Goal: Task Accomplishment & Management: Use online tool/utility

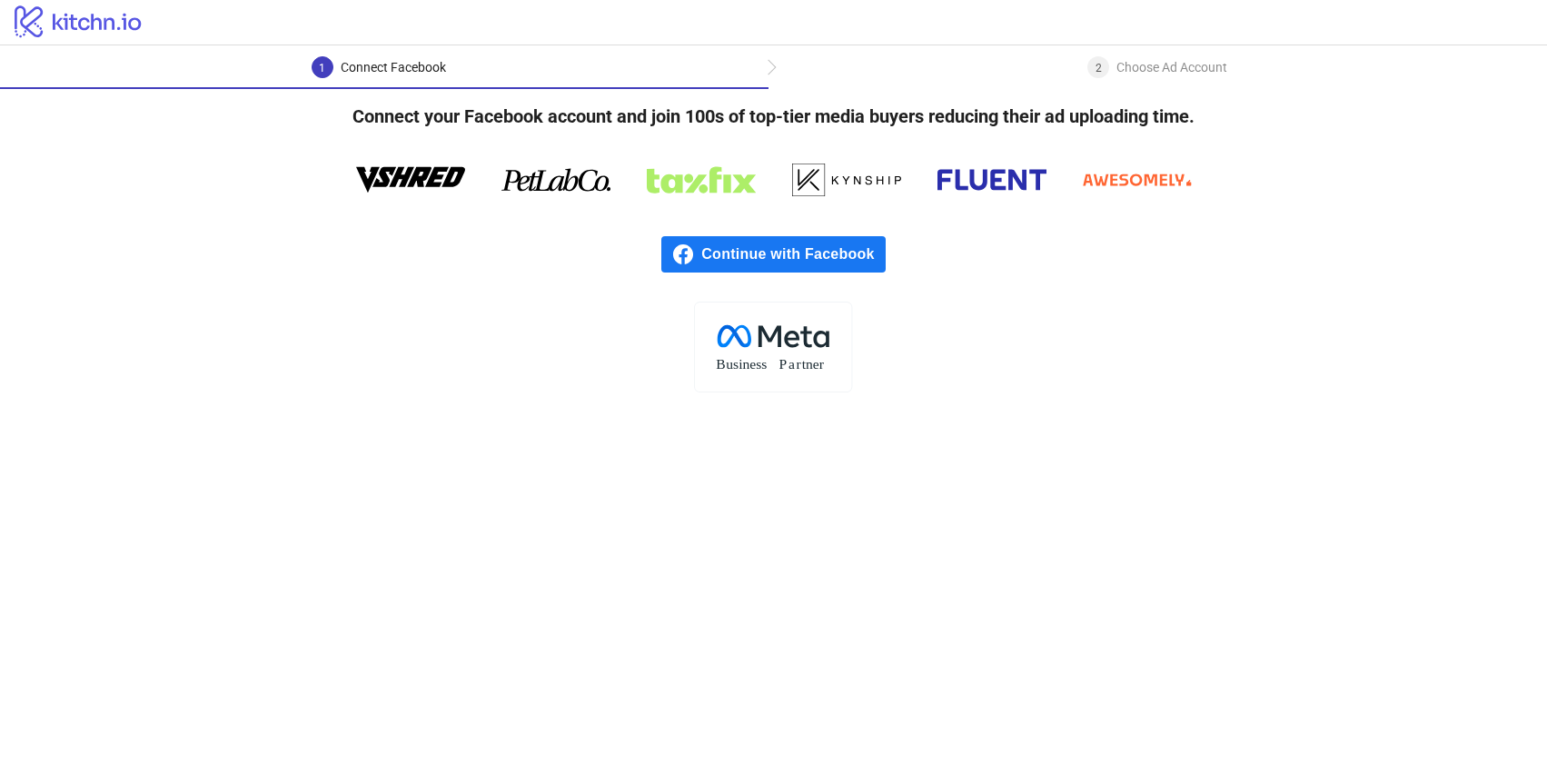
click at [314, 358] on div ".cls-1{fill:none;}.cls-2{fill:#fff;}.cls-3{fill:#f1f4f7;}.cls-4,.cls-8{fill:#1c…" at bounding box center [773, 347] width 1547 height 91
click at [804, 248] on span "Continue with Facebook" at bounding box center [793, 254] width 184 height 36
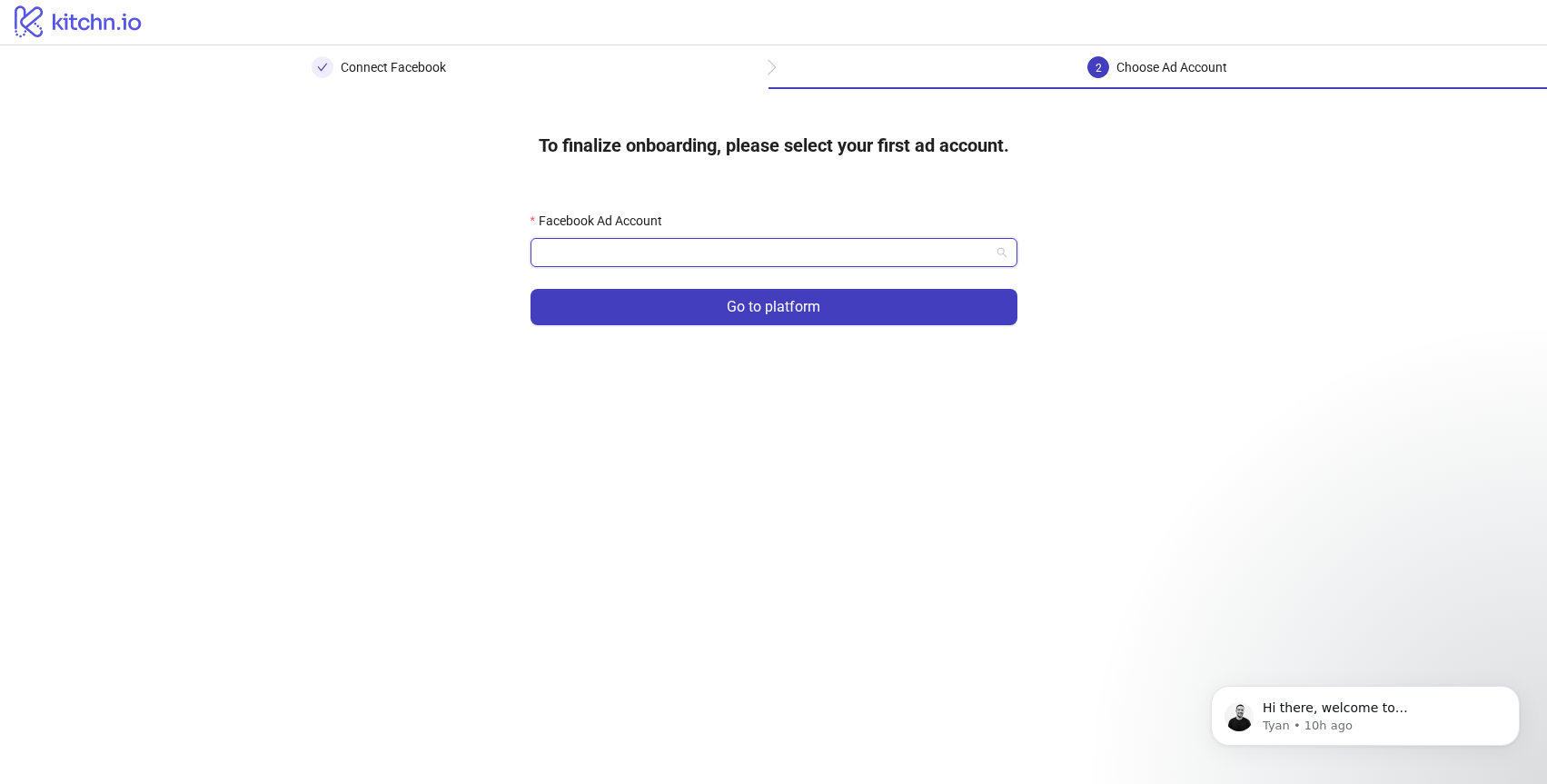
click at [601, 255] on input "Facebook Ad Account" at bounding box center [766, 252] width 449 height 27
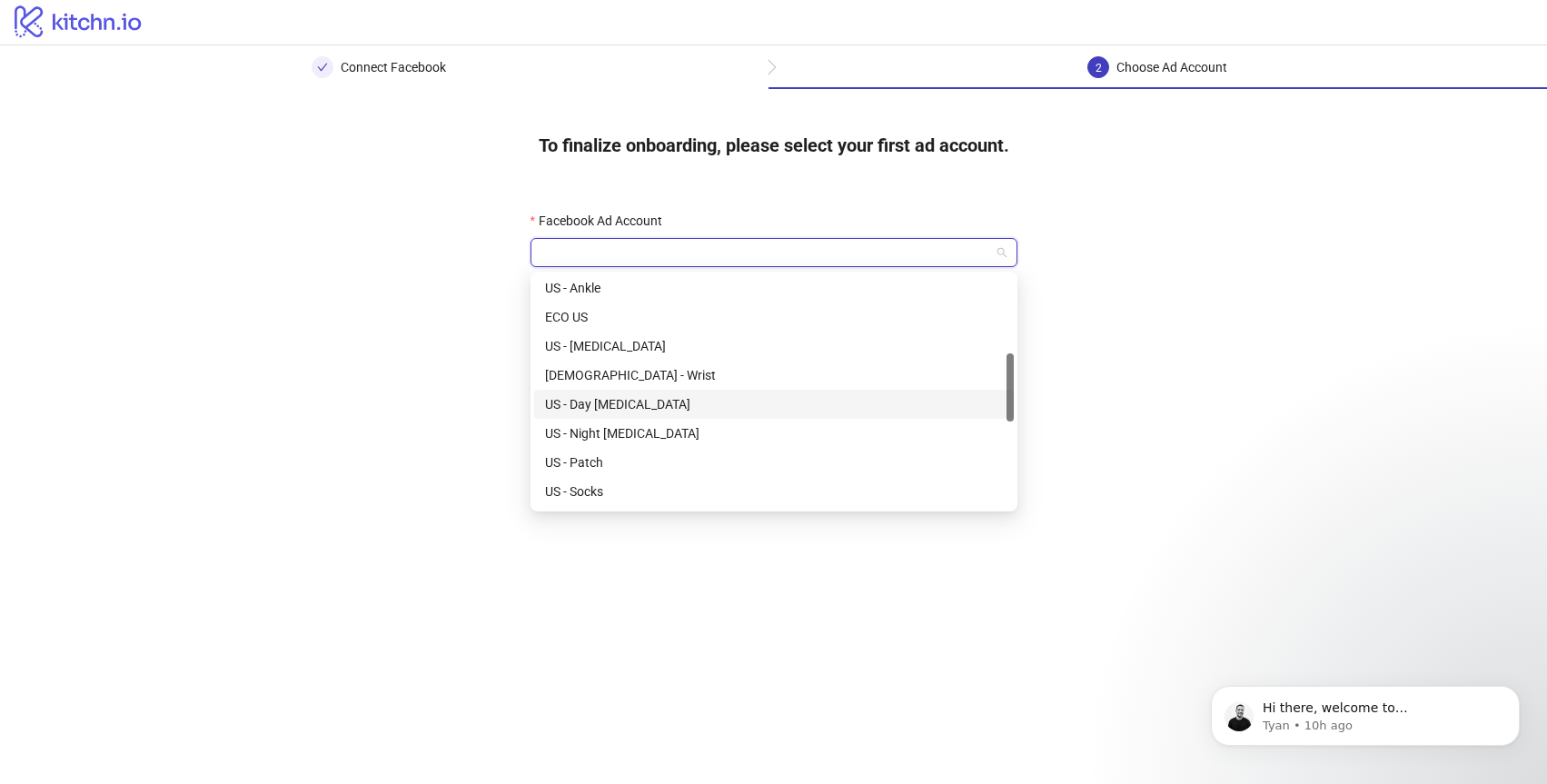
scroll to position [141, 0]
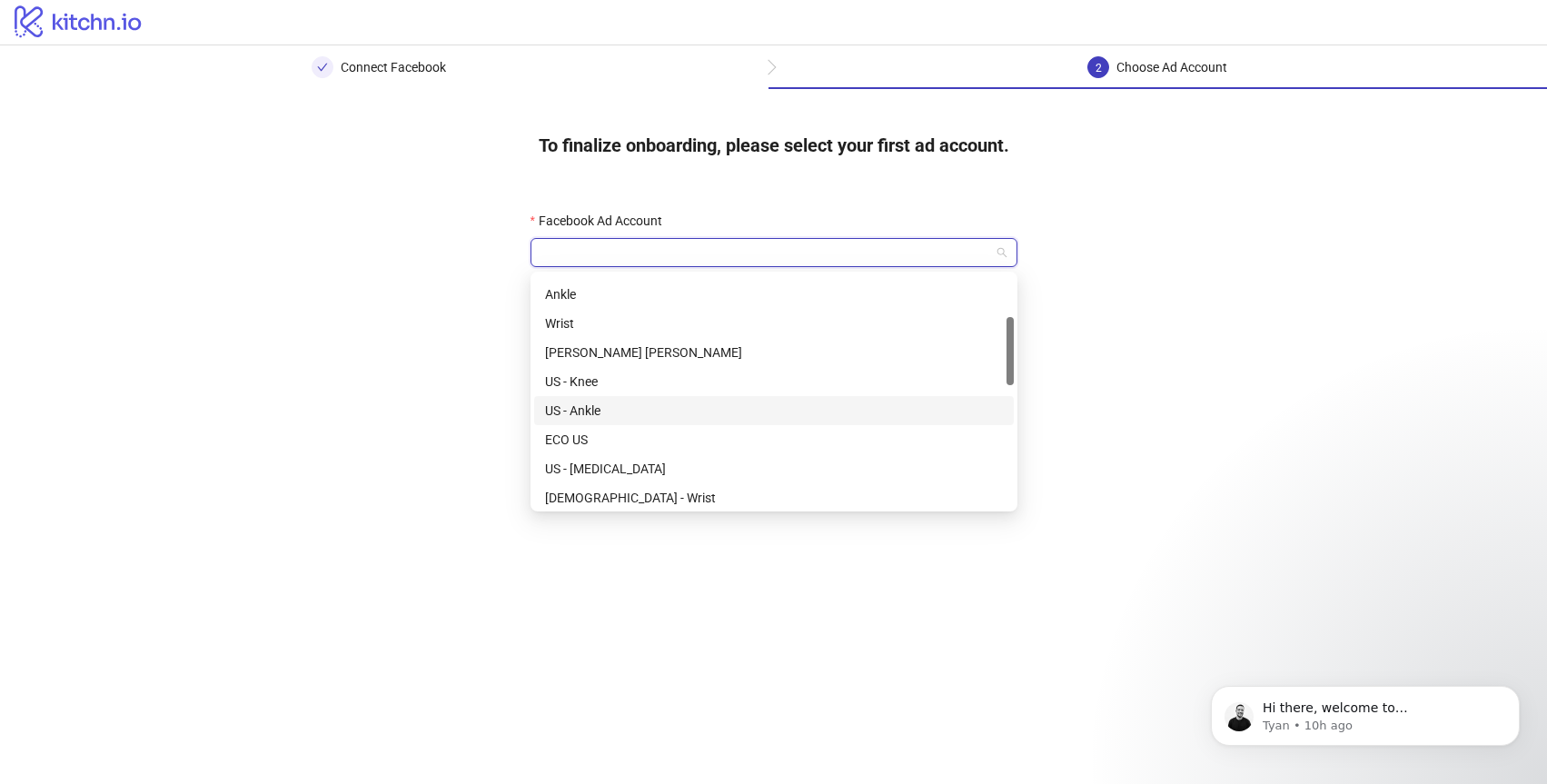
click at [588, 408] on div "US - Ankle" at bounding box center [774, 411] width 458 height 20
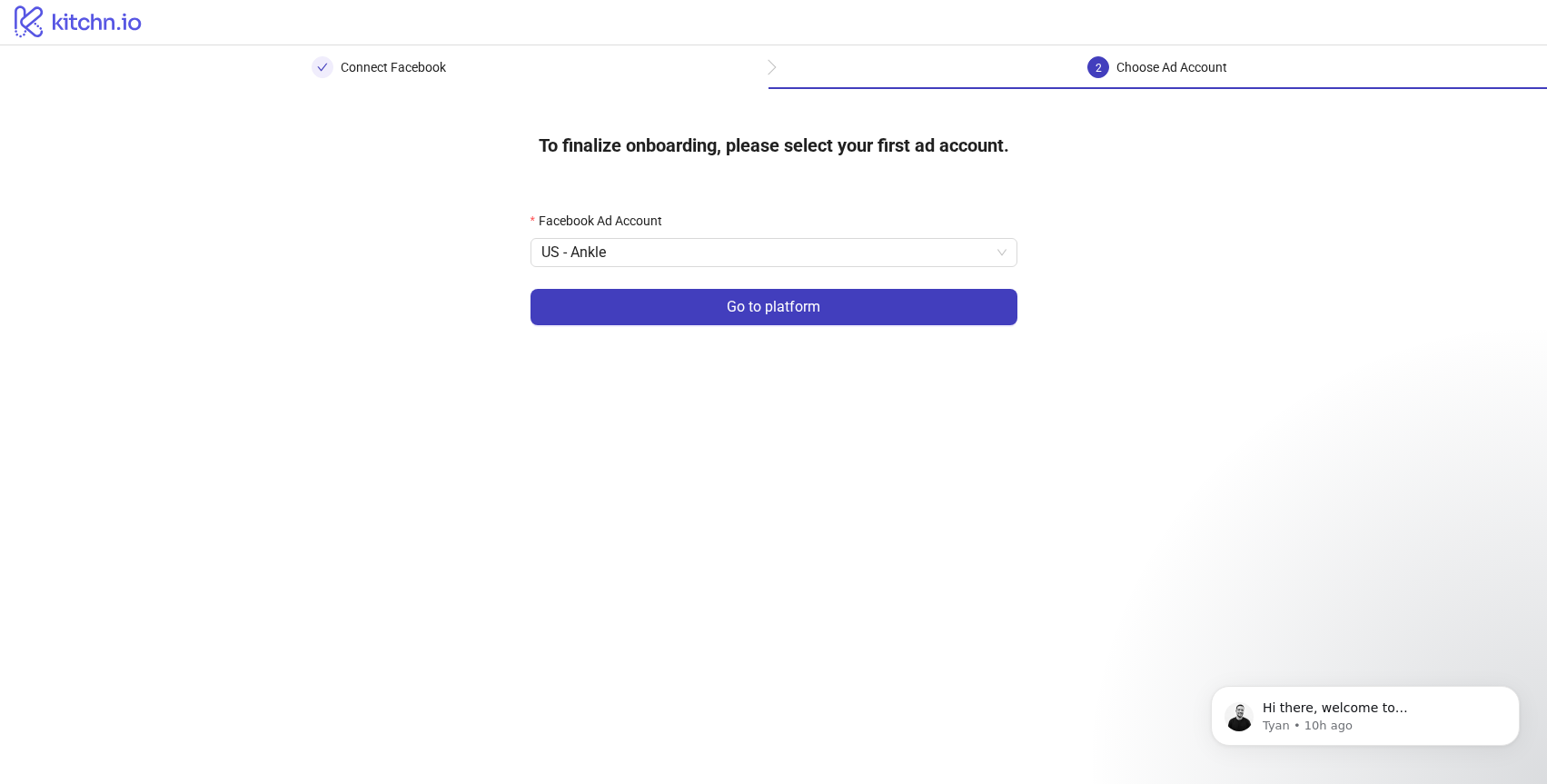
click at [449, 407] on main "Connect Facebook 2 Choose Ad Account To finalize onboarding, please select your…" at bounding box center [773, 414] width 1547 height 739
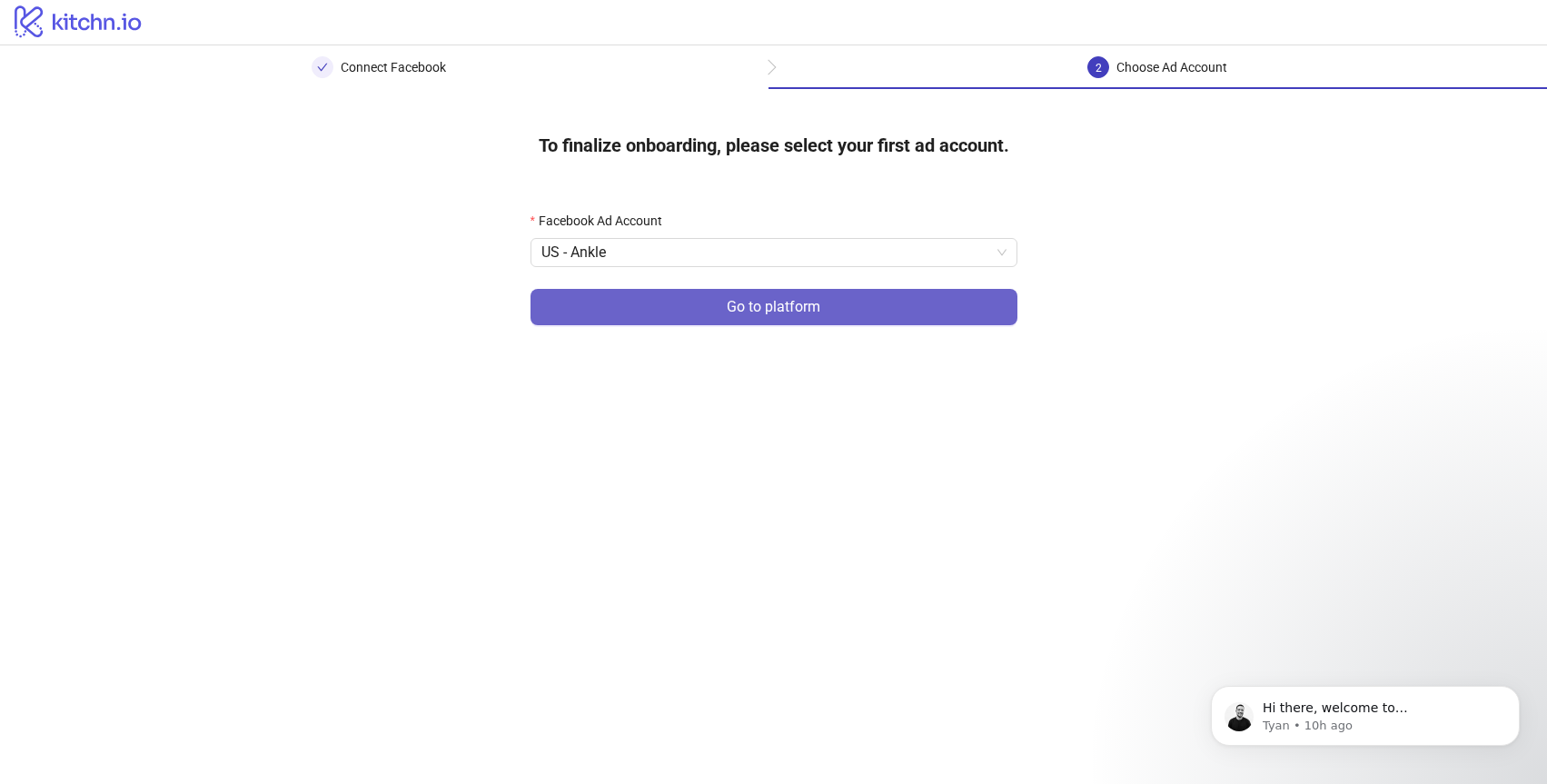
click at [605, 315] on button "Go to platform" at bounding box center [773, 307] width 487 height 36
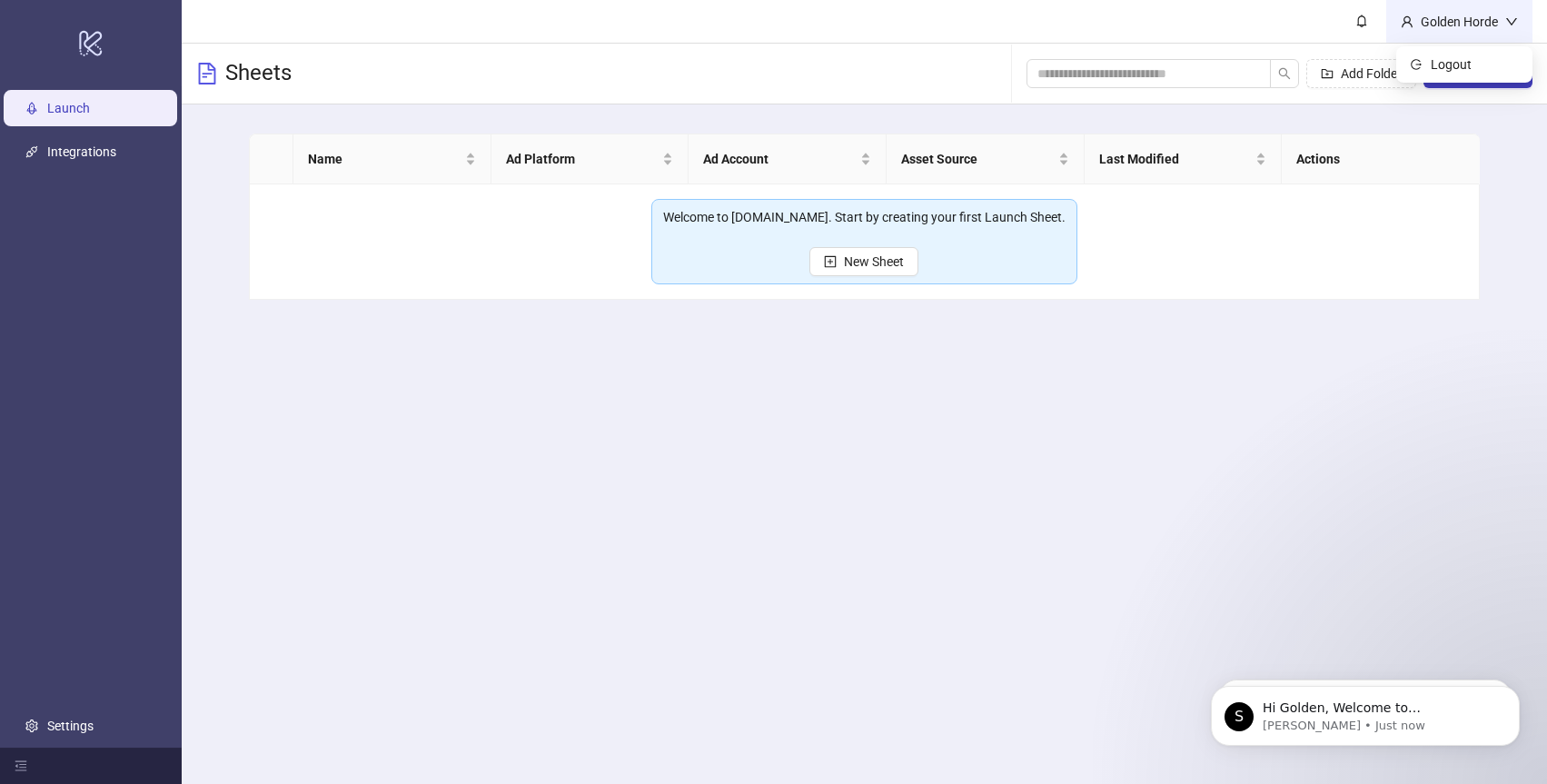
click at [1460, 14] on div "Golden Horde" at bounding box center [1459, 22] width 92 height 20
click at [1233, 356] on main "Golden Horde Sheets Add Folder New Sheet Name Ad Platform Ad Account Asset Sour…" at bounding box center [864, 392] width 1365 height 784
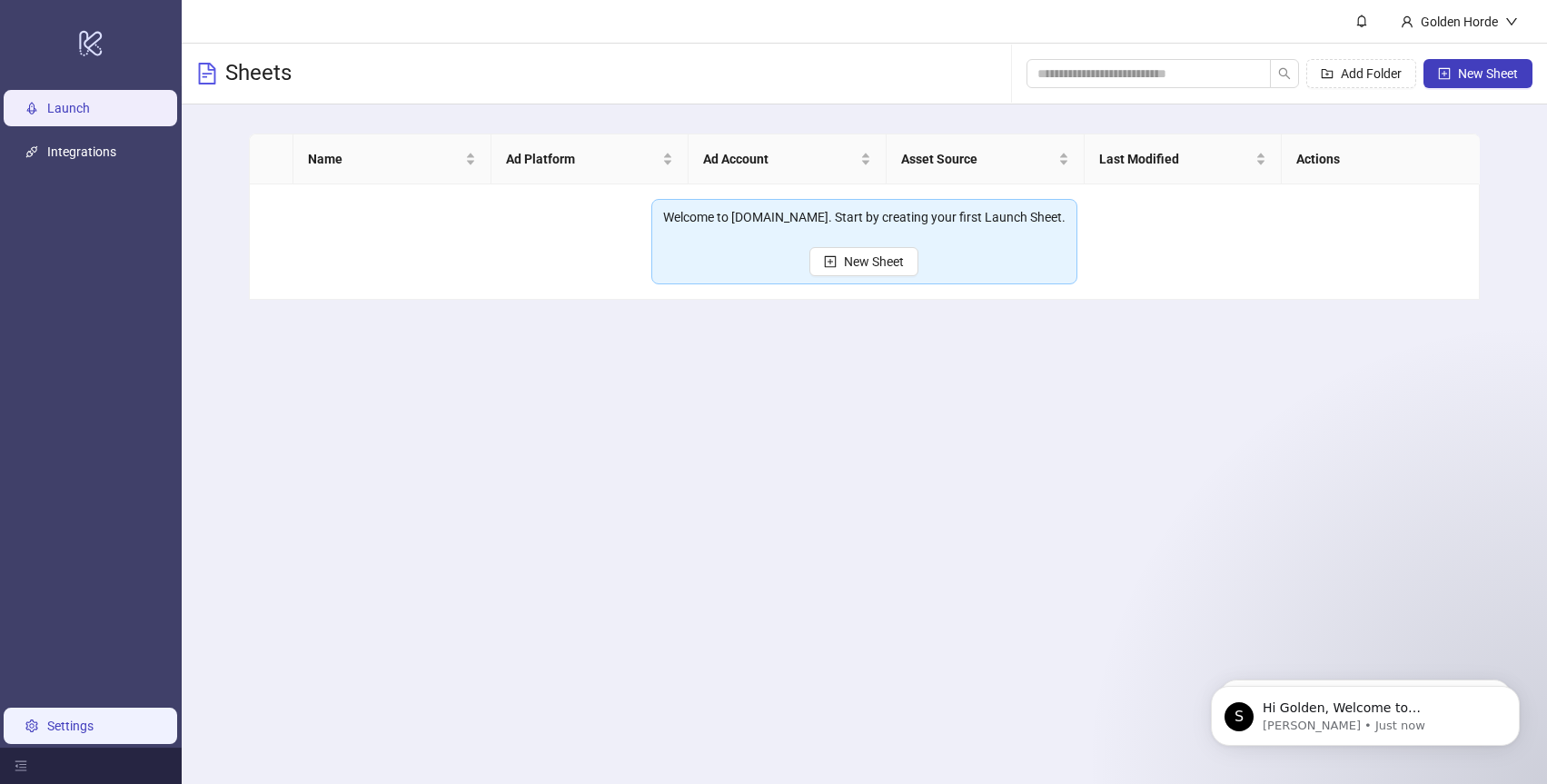
click at [76, 733] on link "Settings" at bounding box center [70, 726] width 46 height 15
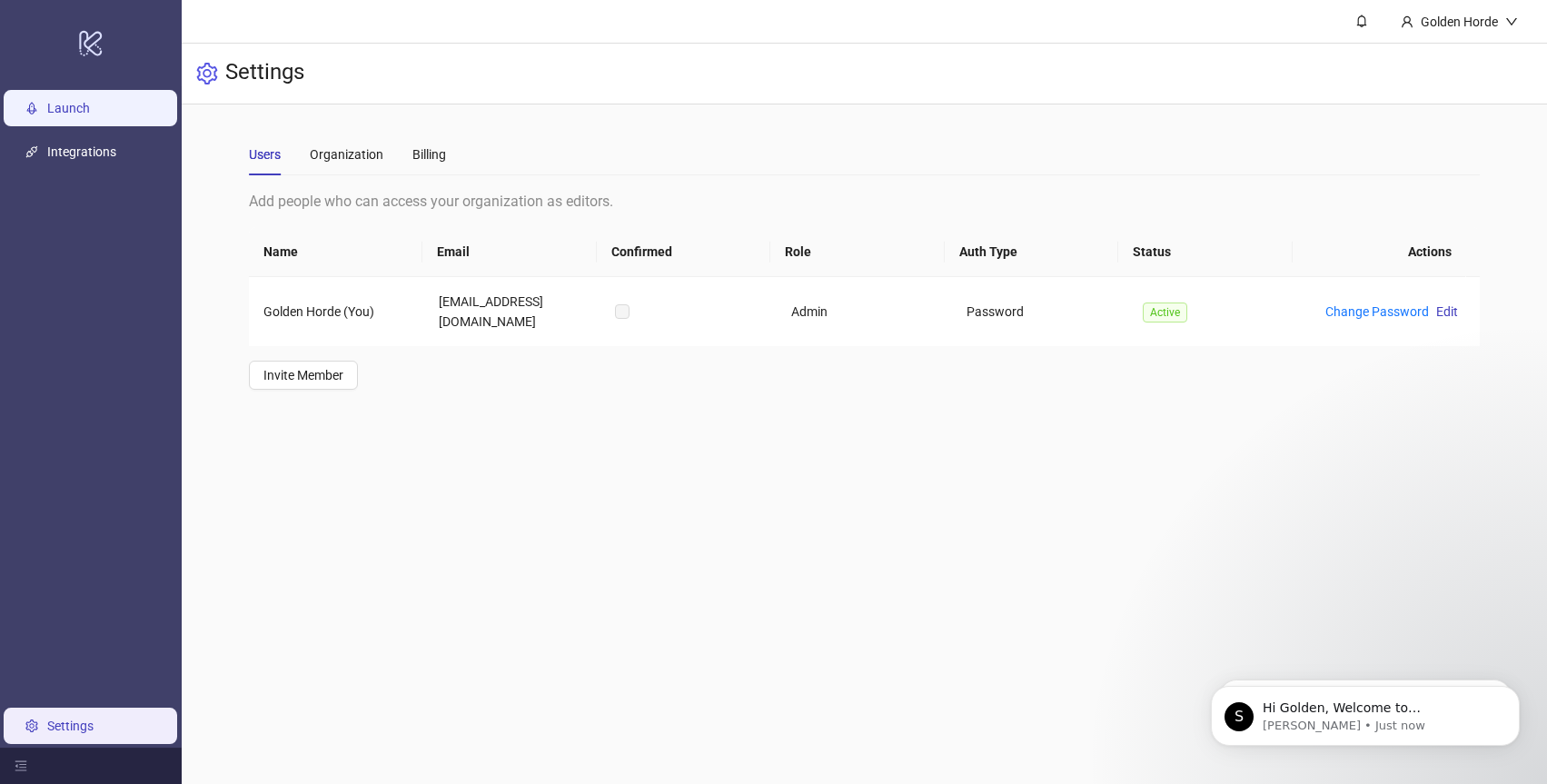
click at [70, 107] on link "Launch" at bounding box center [69, 108] width 43 height 15
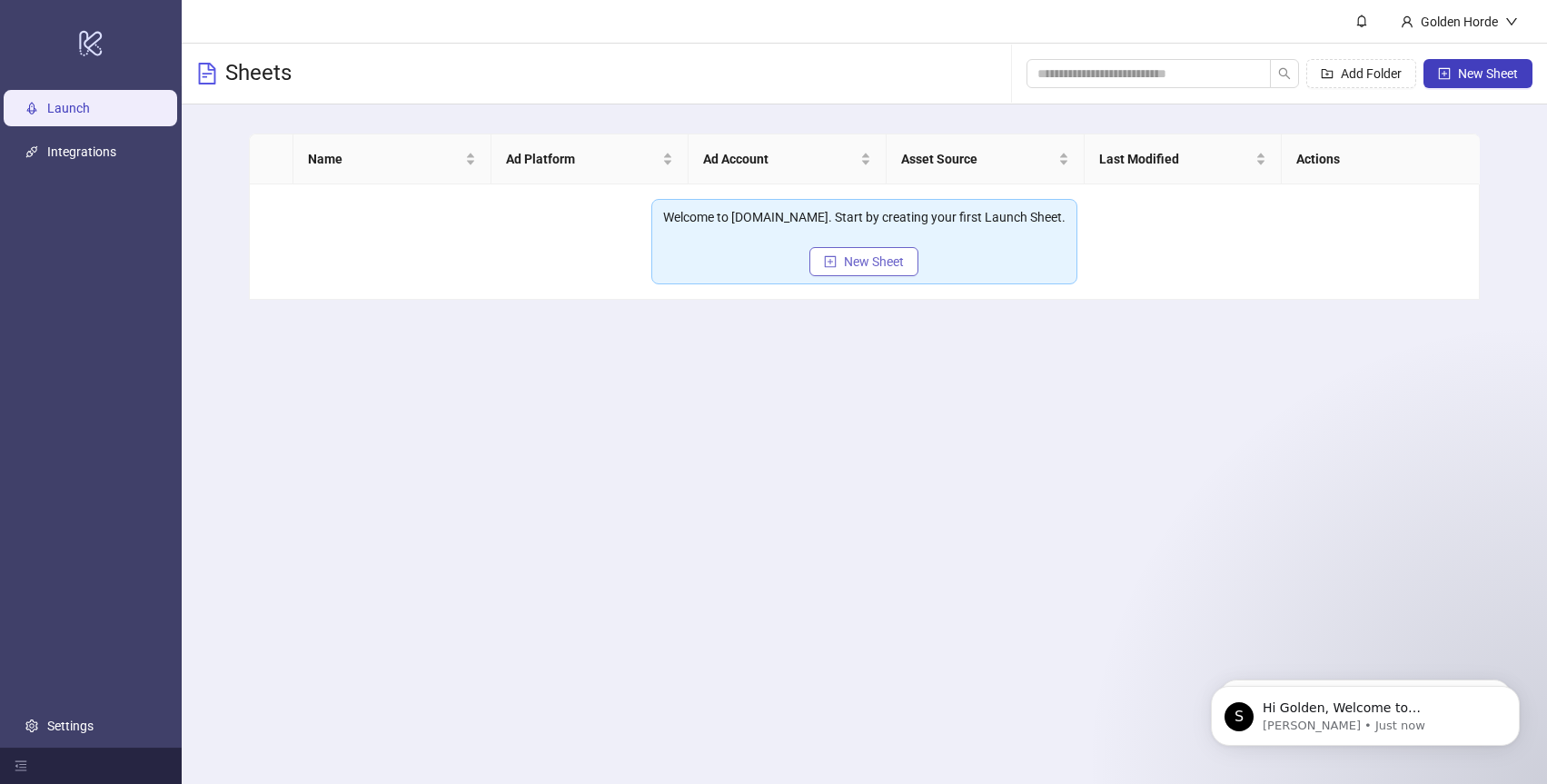
click at [879, 267] on span "New Sheet" at bounding box center [873, 261] width 60 height 15
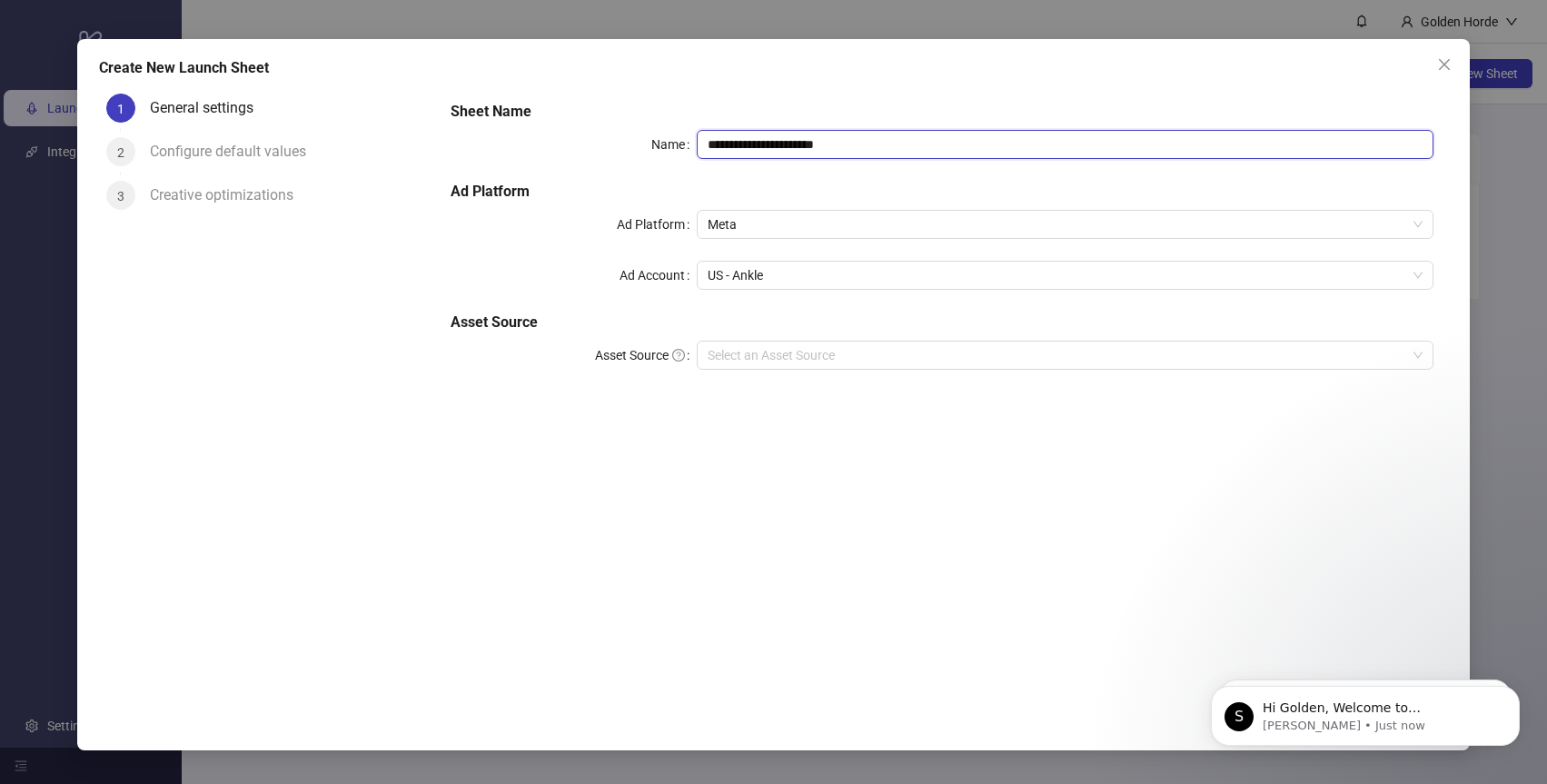
click at [796, 148] on input "**********" at bounding box center [1064, 144] width 737 height 29
click at [627, 520] on div "**********" at bounding box center [941, 389] width 1011 height 606
click at [1394, 282] on span "US - Ankle" at bounding box center [1064, 274] width 715 height 27
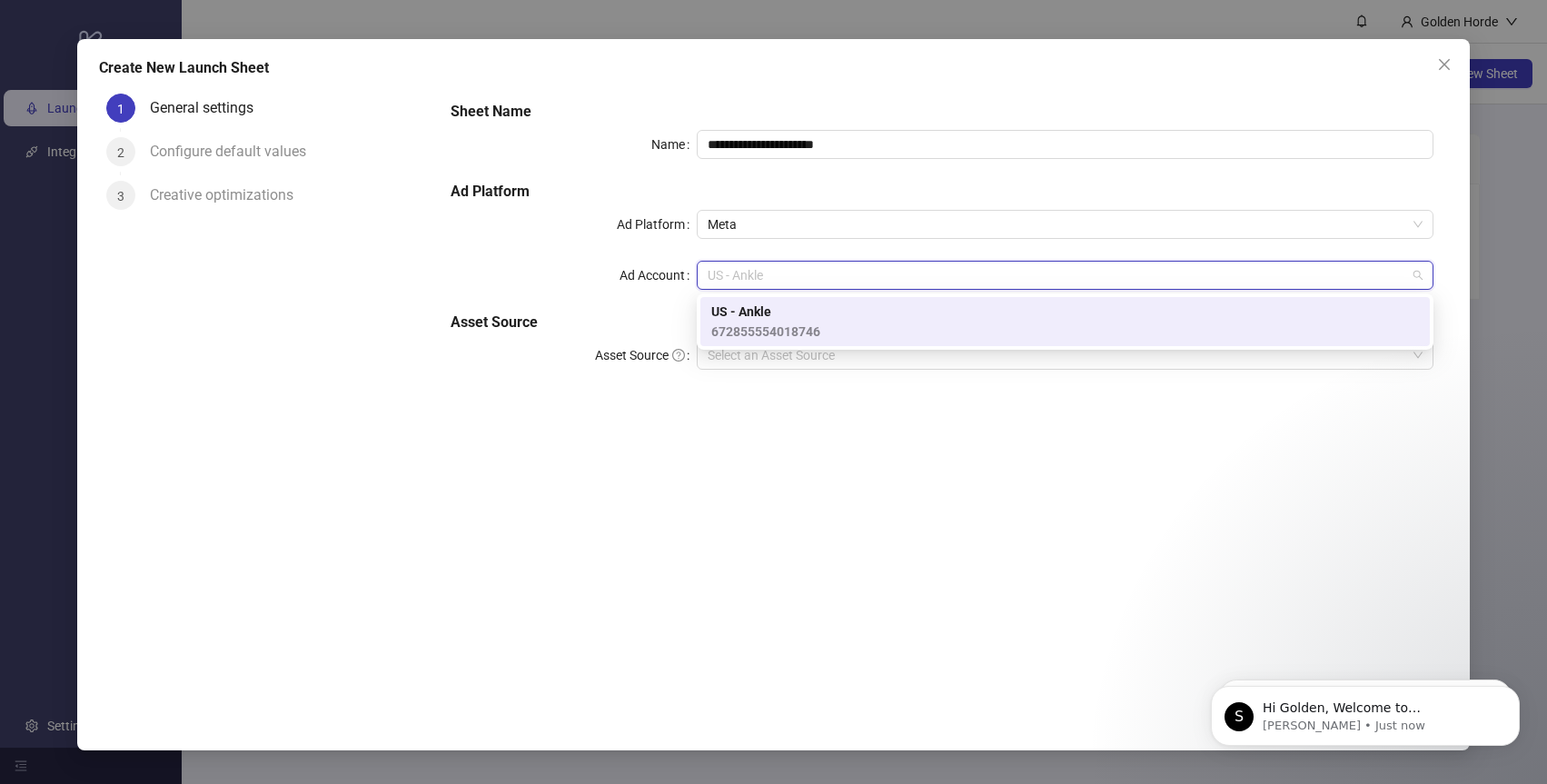
click at [845, 502] on div "**********" at bounding box center [941, 389] width 1011 height 606
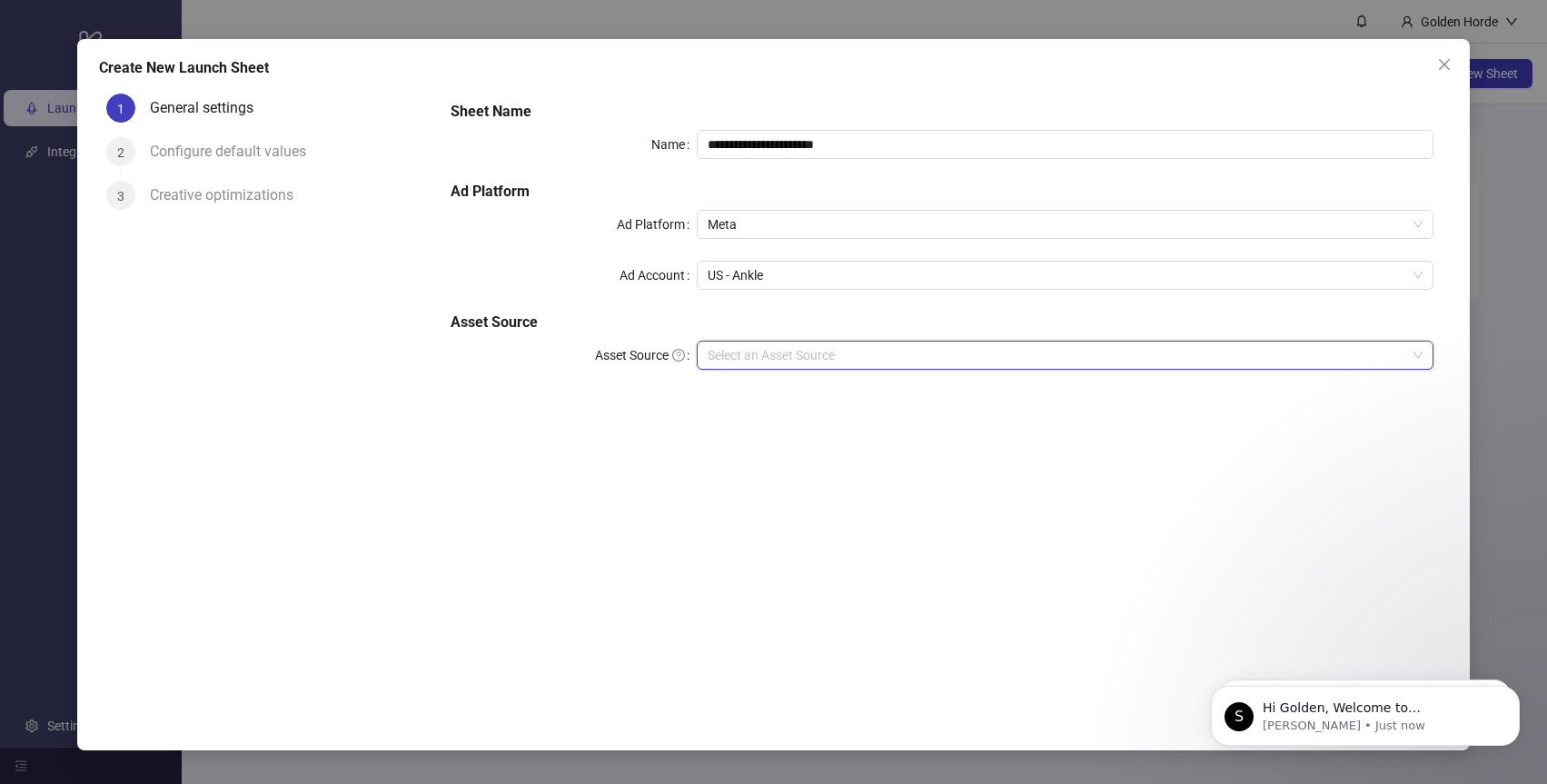
click at [855, 344] on input "Asset Source" at bounding box center [1056, 354] width 698 height 27
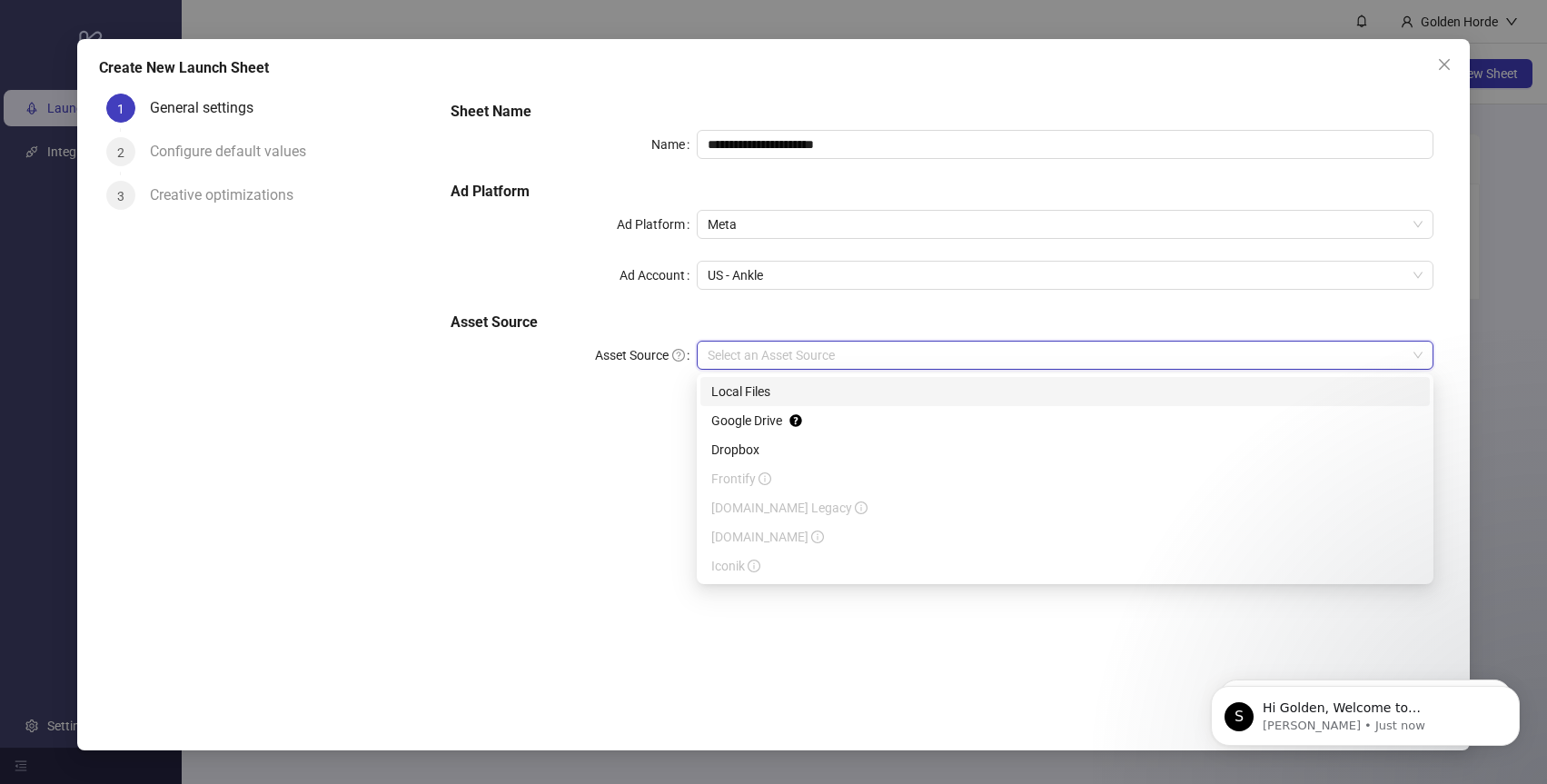
click at [781, 400] on div "Local Files" at bounding box center [1064, 392] width 707 height 20
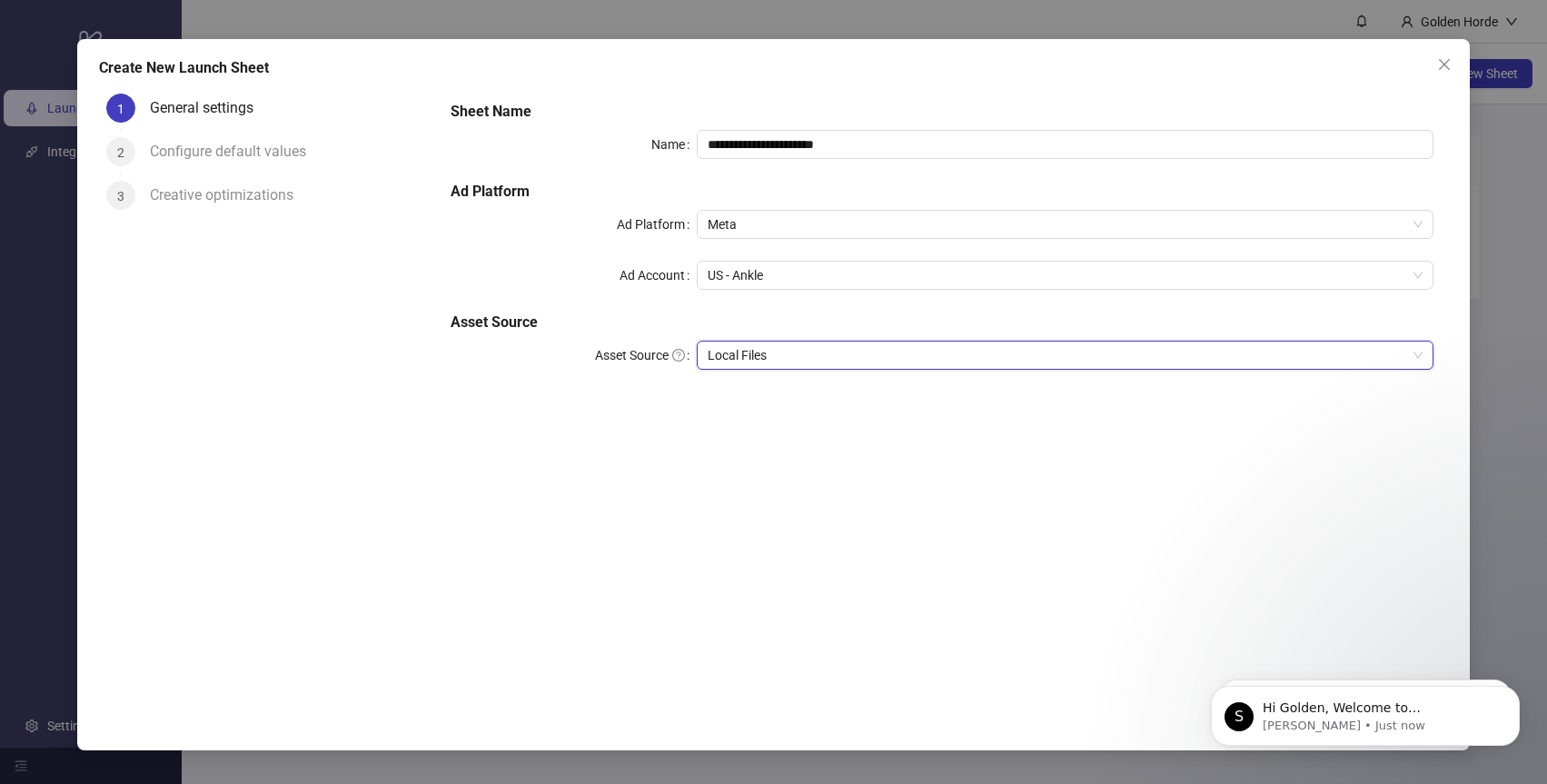
click at [602, 484] on div "**********" at bounding box center [941, 389] width 1011 height 606
click at [1514, 698] on button "Dismiss notification" at bounding box center [1514, 690] width 23 height 23
click at [1514, 698] on button "Dismiss notification" at bounding box center [1515, 691] width 19 height 19
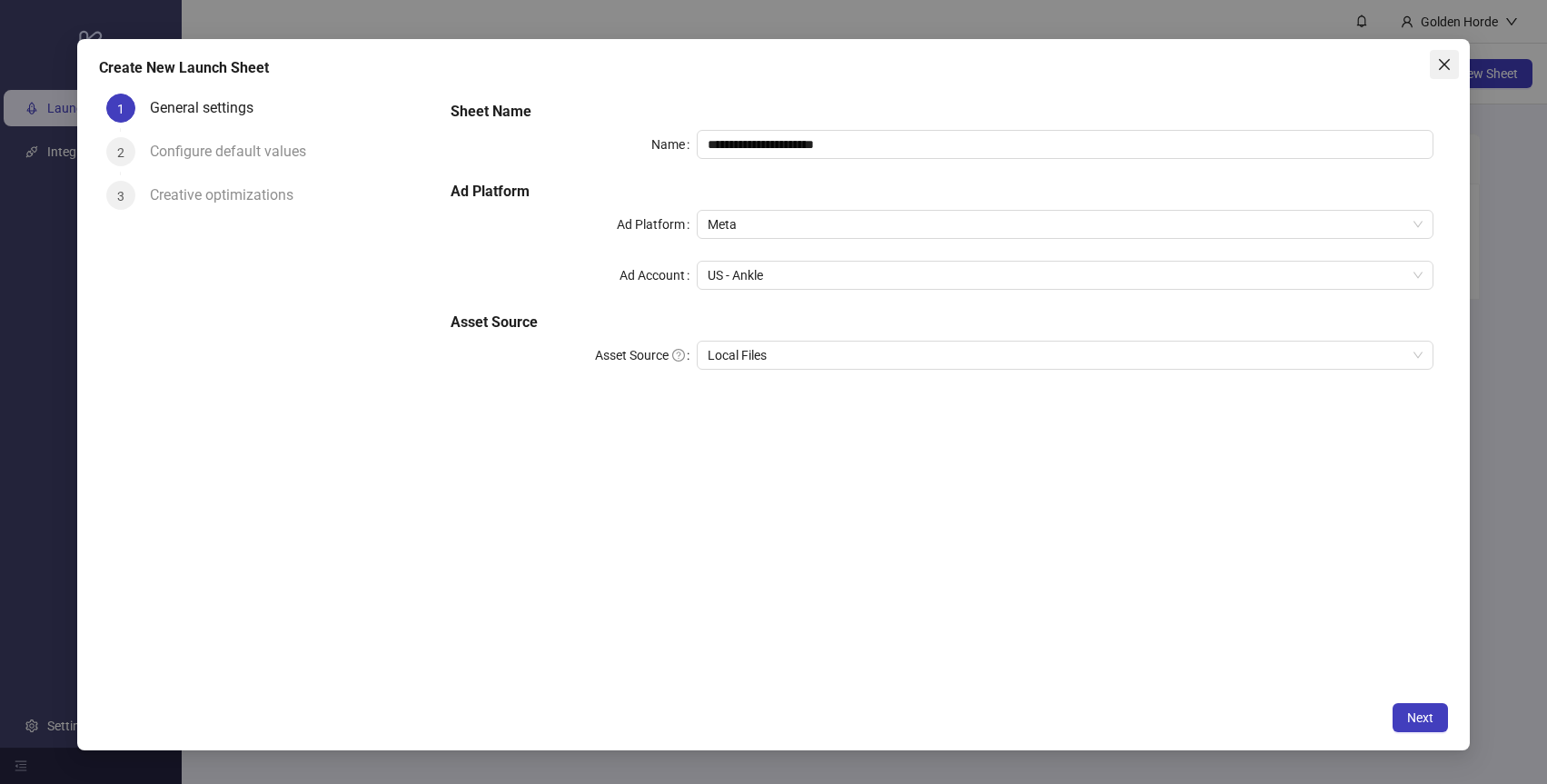
click at [1434, 62] on span "Close" at bounding box center [1443, 65] width 29 height 15
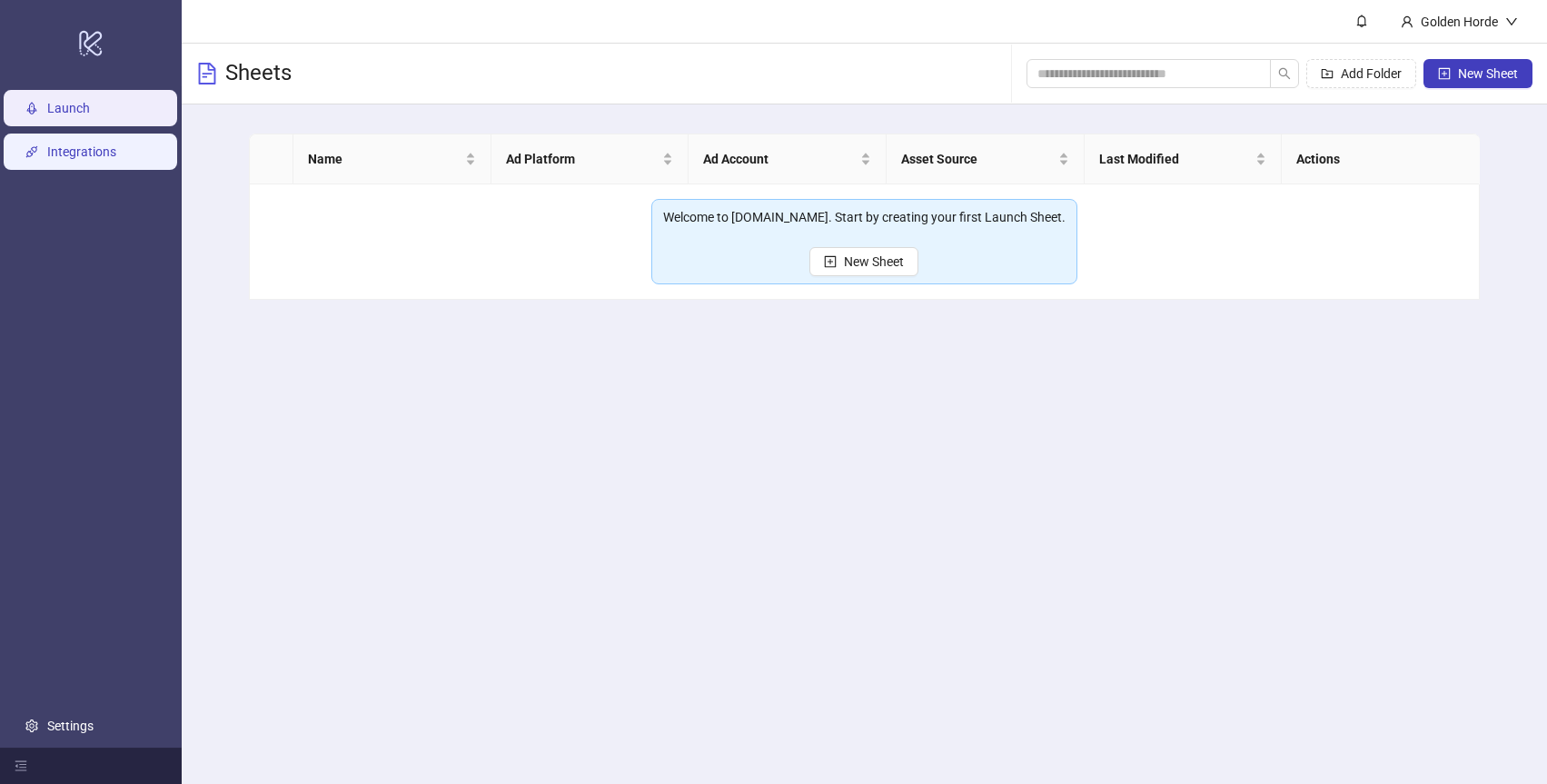
click at [99, 153] on link "Integrations" at bounding box center [82, 152] width 69 height 15
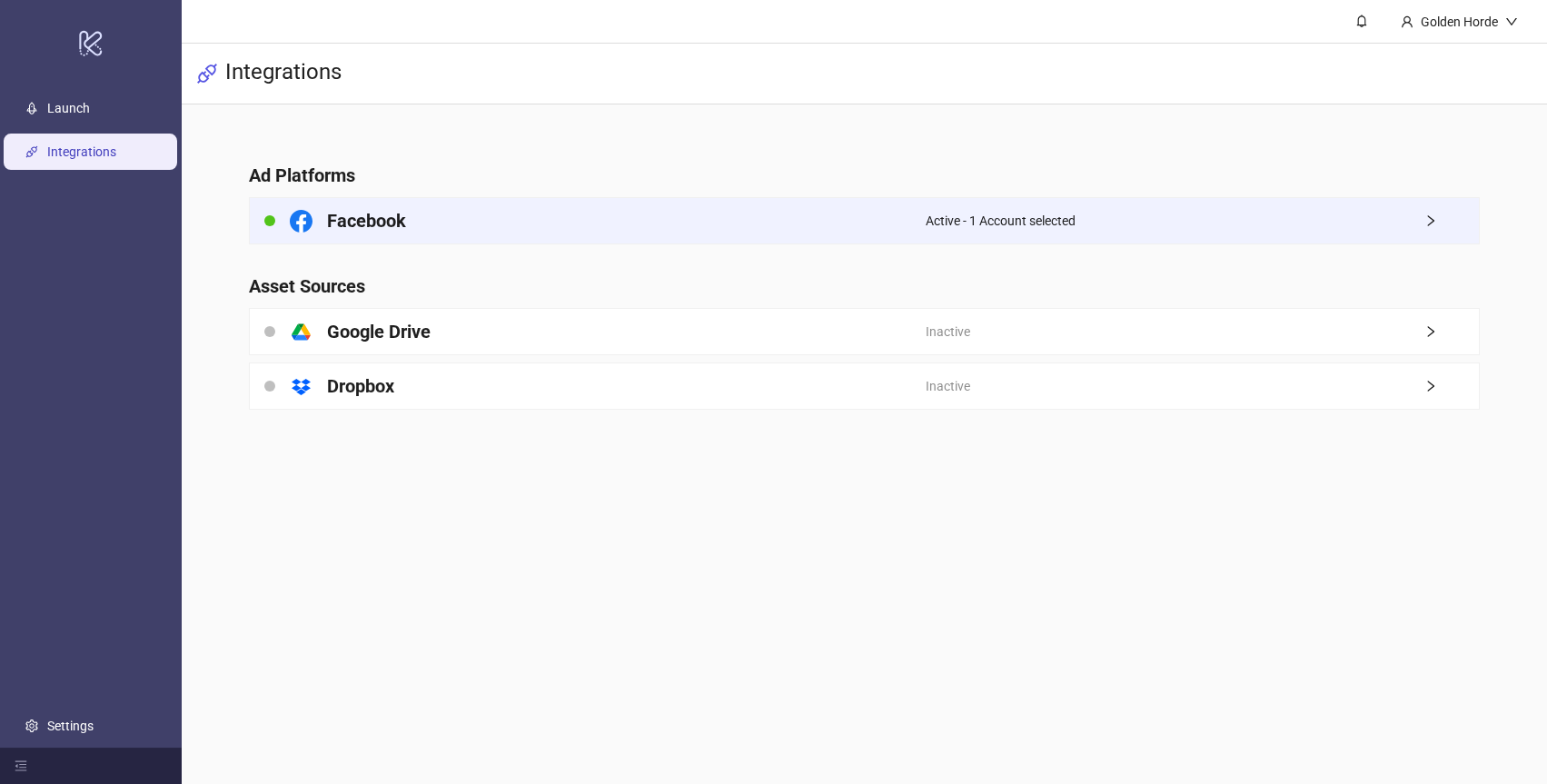
click at [1057, 223] on span "Active - 1 Account selected" at bounding box center [1000, 221] width 150 height 20
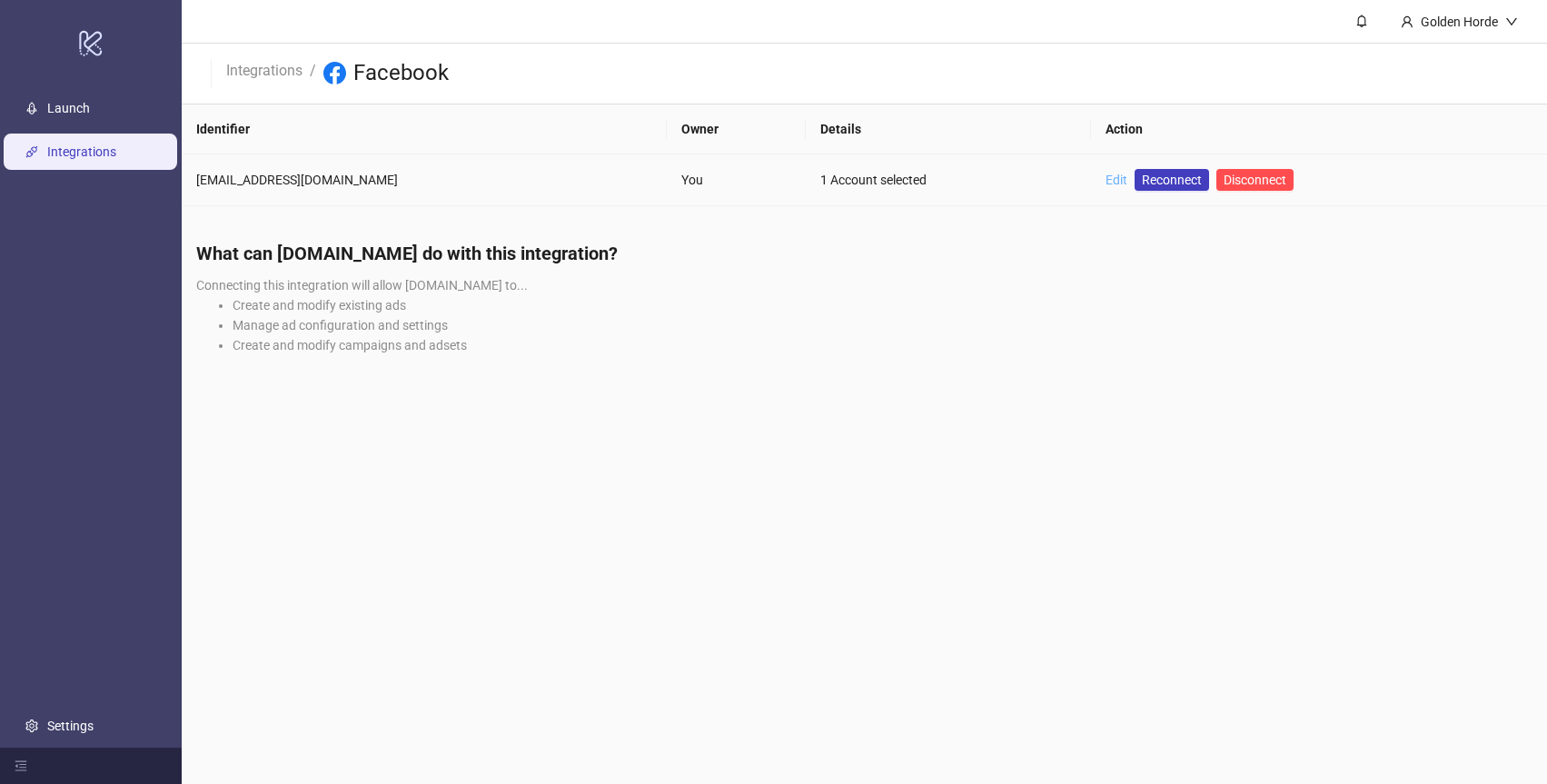
click at [1108, 183] on link "Edit" at bounding box center [1116, 180] width 22 height 15
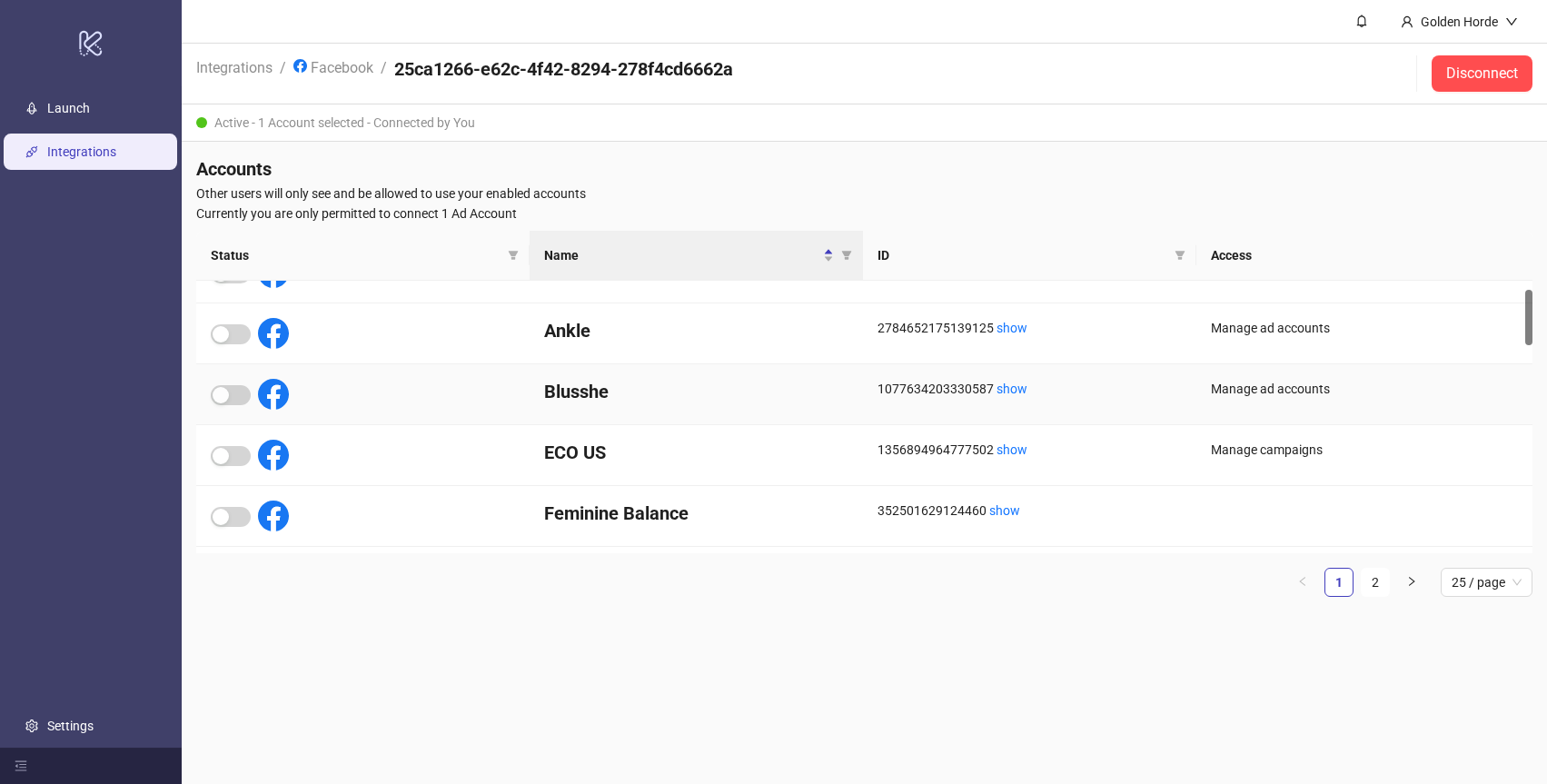
scroll to position [42, 0]
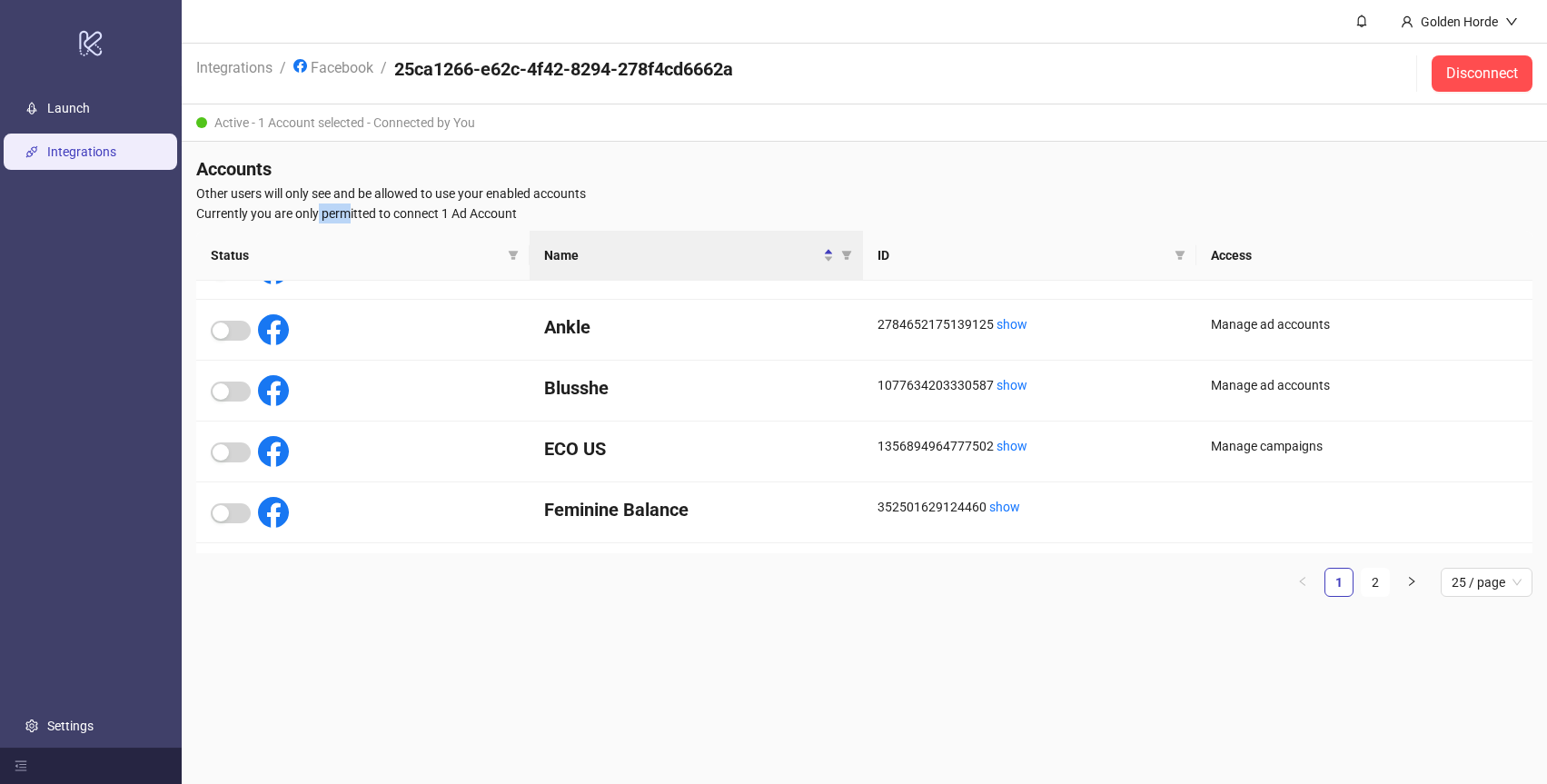
drag, startPoint x: 318, startPoint y: 215, endPoint x: 351, endPoint y: 211, distance: 33.2
click at [351, 211] on span "Currently you are only permitted to connect 1 Ad Account" at bounding box center [864, 213] width 1336 height 20
drag, startPoint x: 351, startPoint y: 211, endPoint x: 323, endPoint y: 211, distance: 28.0
click at [323, 211] on span "Currently you are only permitted to connect 1 Ad Account" at bounding box center [864, 213] width 1336 height 20
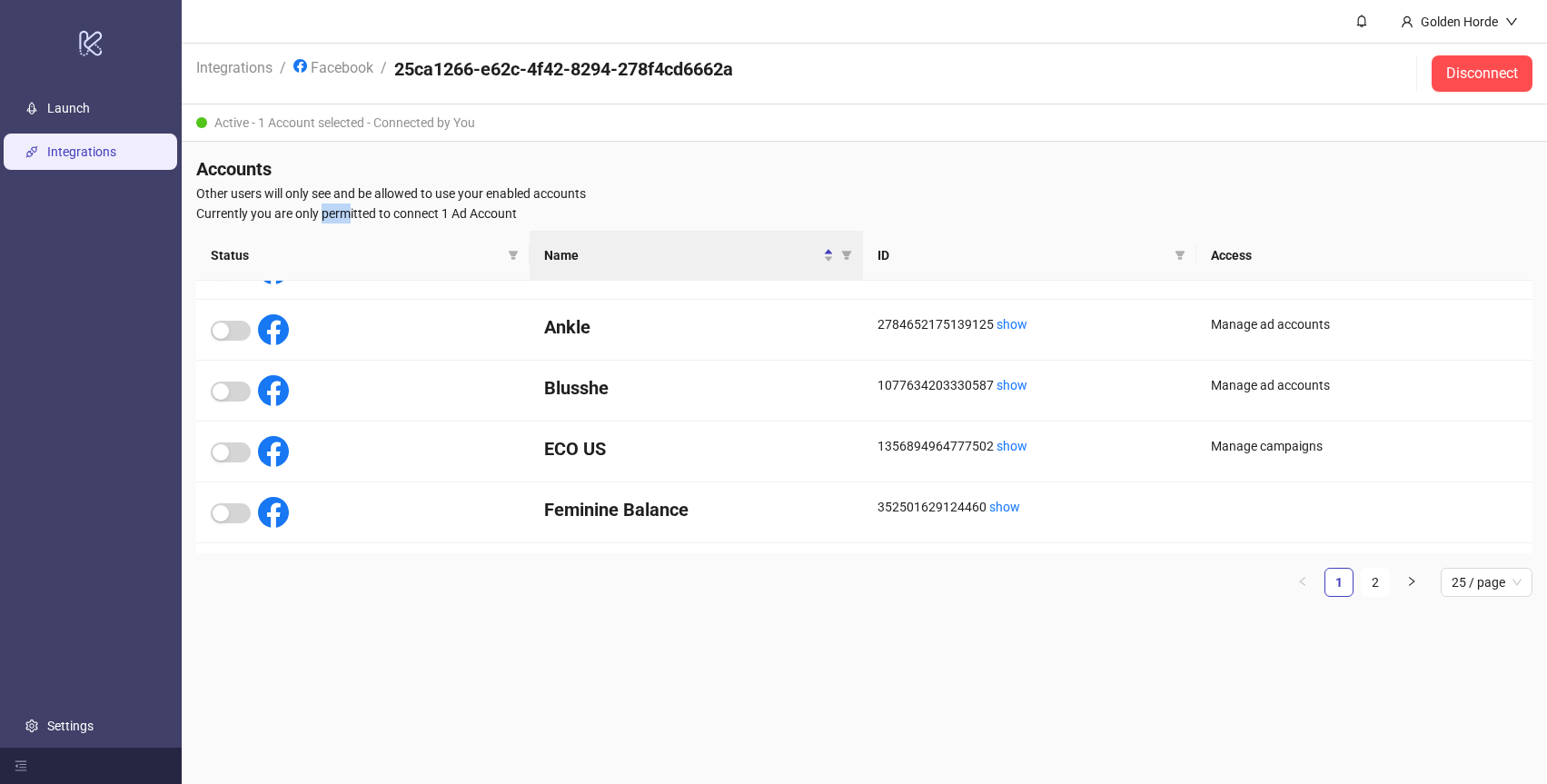
click at [323, 211] on span "Currently you are only permitted to connect 1 Ad Account" at bounding box center [864, 213] width 1336 height 20
drag, startPoint x: 323, startPoint y: 211, endPoint x: 418, endPoint y: 207, distance: 95.1
click at [418, 207] on span "Currently you are only permitted to connect 1 Ad Account" at bounding box center [864, 213] width 1336 height 20
drag, startPoint x: 418, startPoint y: 207, endPoint x: 494, endPoint y: 207, distance: 76.0
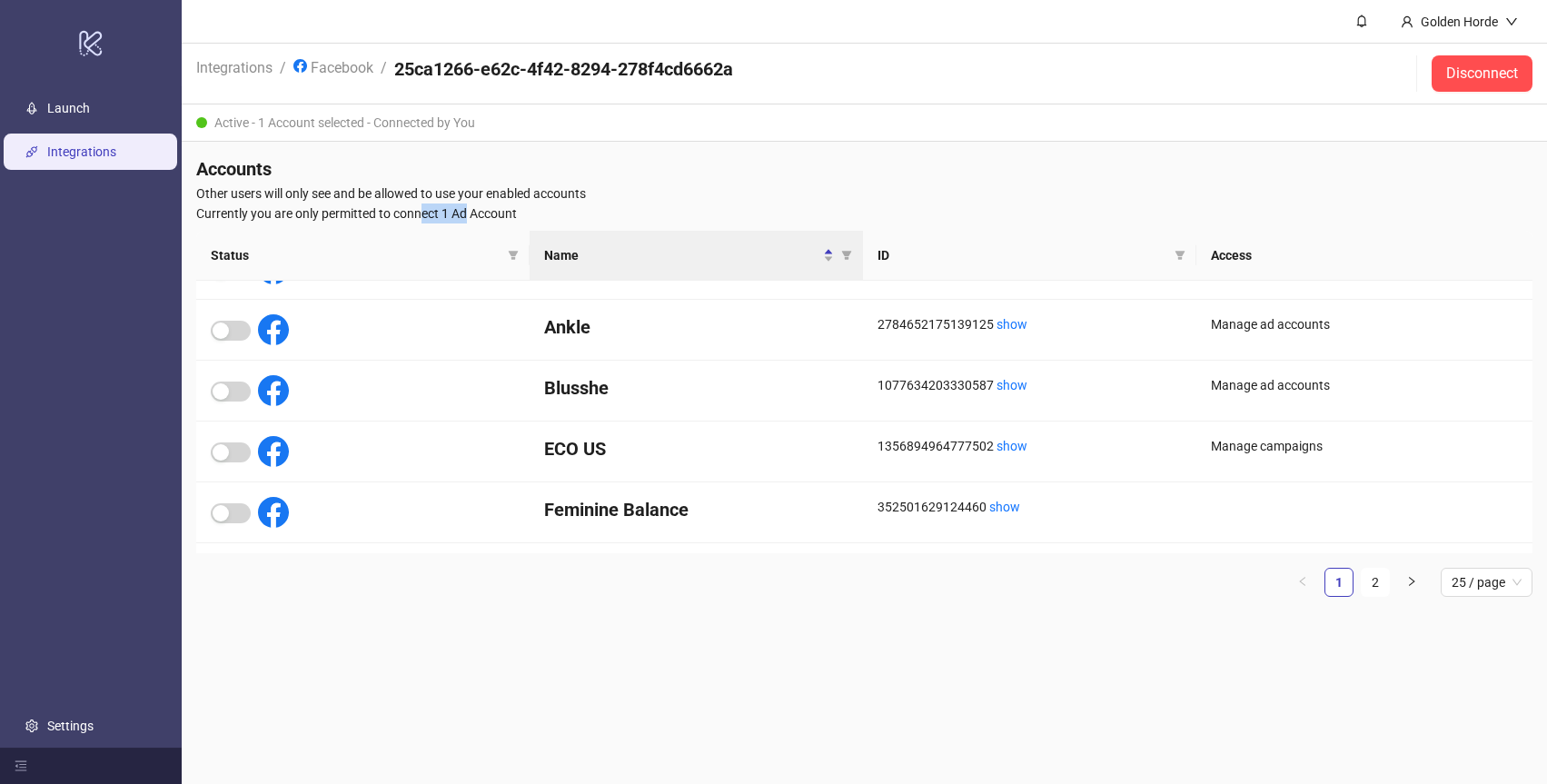
click at [494, 207] on span "Currently you are only permitted to connect 1 Ad Account" at bounding box center [864, 213] width 1336 height 20
drag, startPoint x: 494, startPoint y: 207, endPoint x: 420, endPoint y: 209, distance: 74.0
click at [420, 209] on span "Currently you are only permitted to connect 1 Ad Account" at bounding box center [864, 213] width 1336 height 20
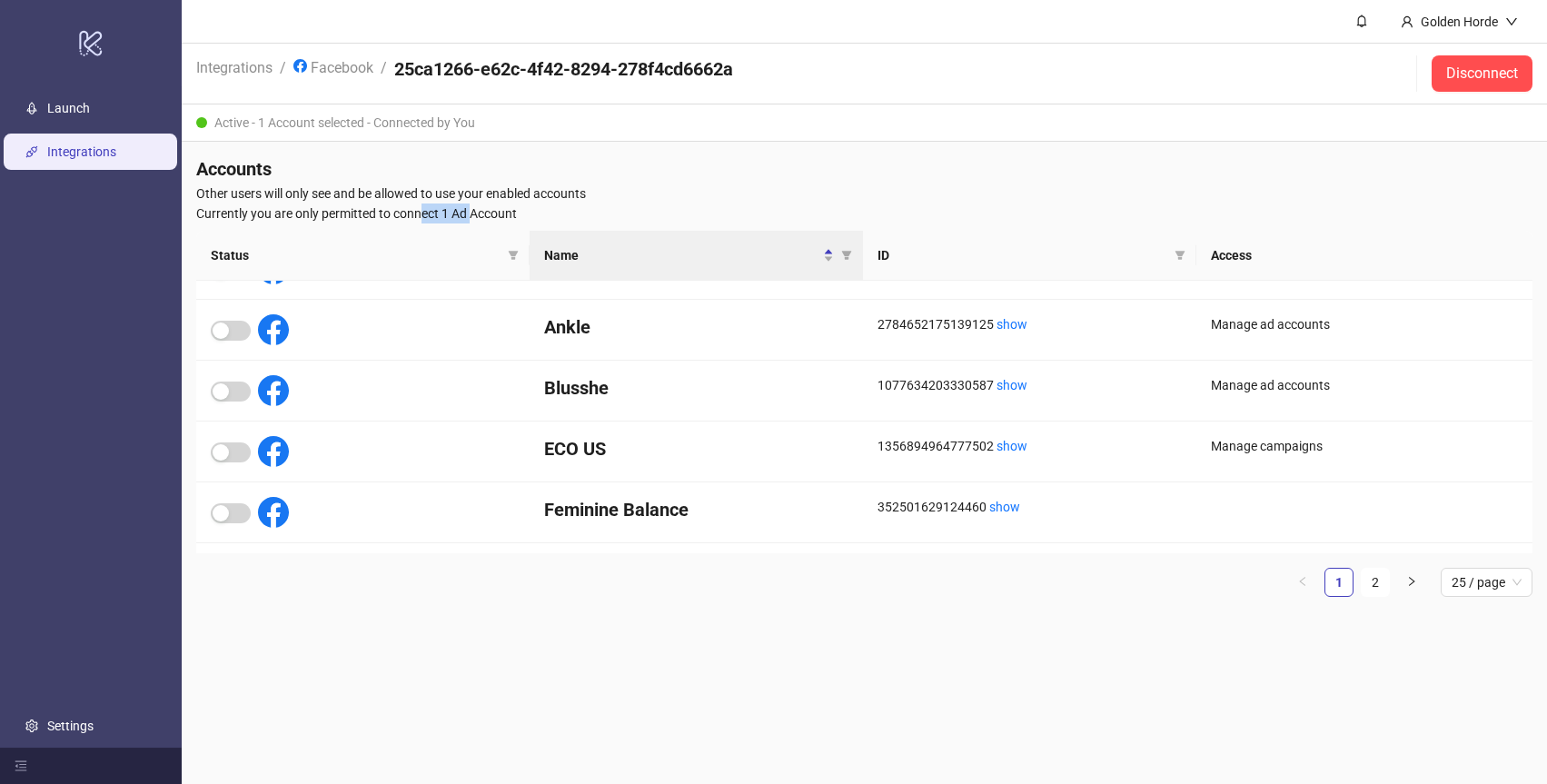
drag, startPoint x: 420, startPoint y: 209, endPoint x: 473, endPoint y: 209, distance: 53.0
click at [473, 209] on span "Currently you are only permitted to connect 1 Ad Account" at bounding box center [864, 213] width 1336 height 20
drag, startPoint x: 466, startPoint y: 205, endPoint x: 399, endPoint y: 205, distance: 67.0
click at [400, 205] on span "Currently you are only permitted to connect 1 Ad Account" at bounding box center [864, 213] width 1336 height 20
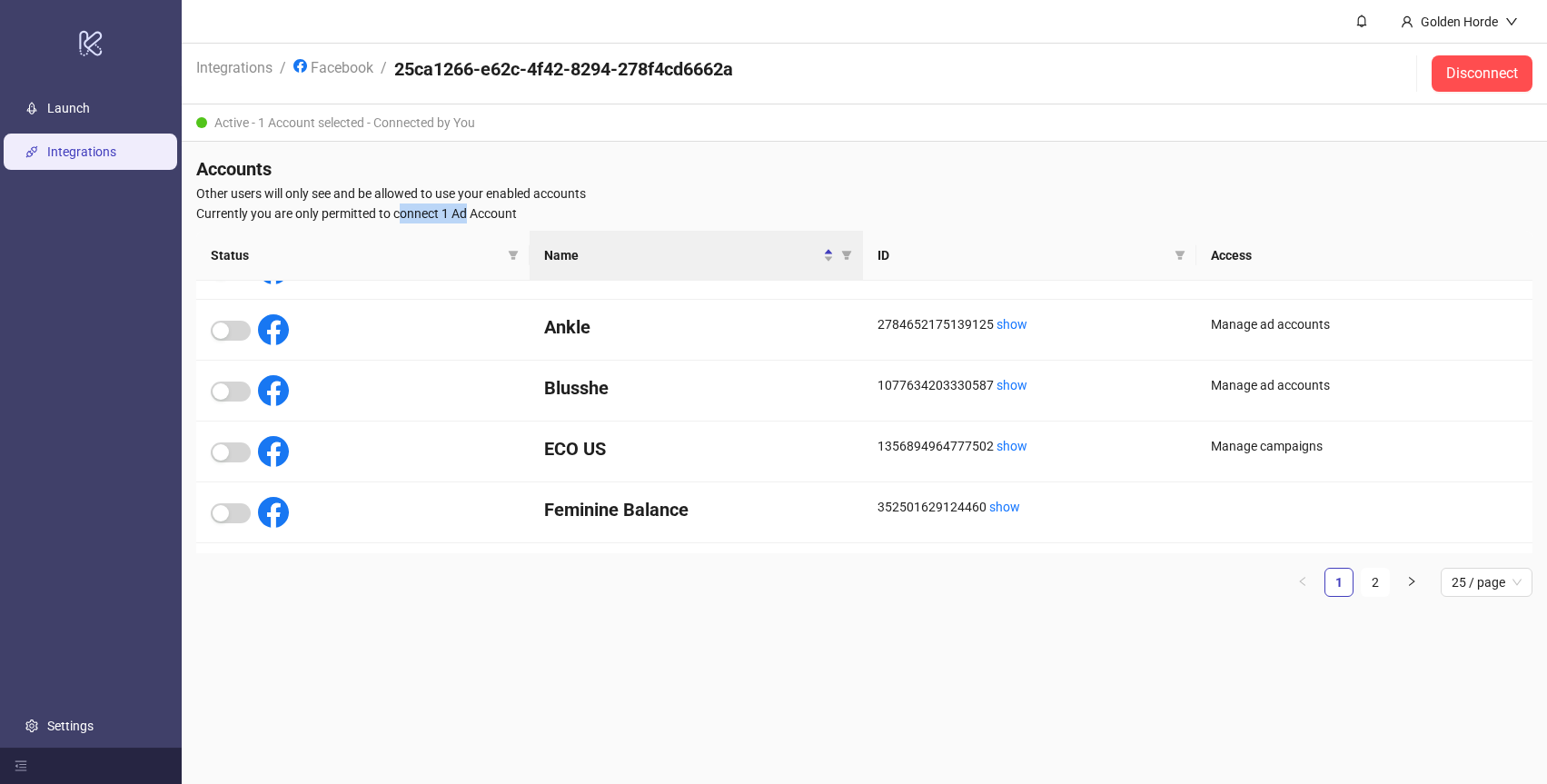
click at [399, 205] on span "Currently you are only permitted to connect 1 Ad Account" at bounding box center [864, 213] width 1336 height 20
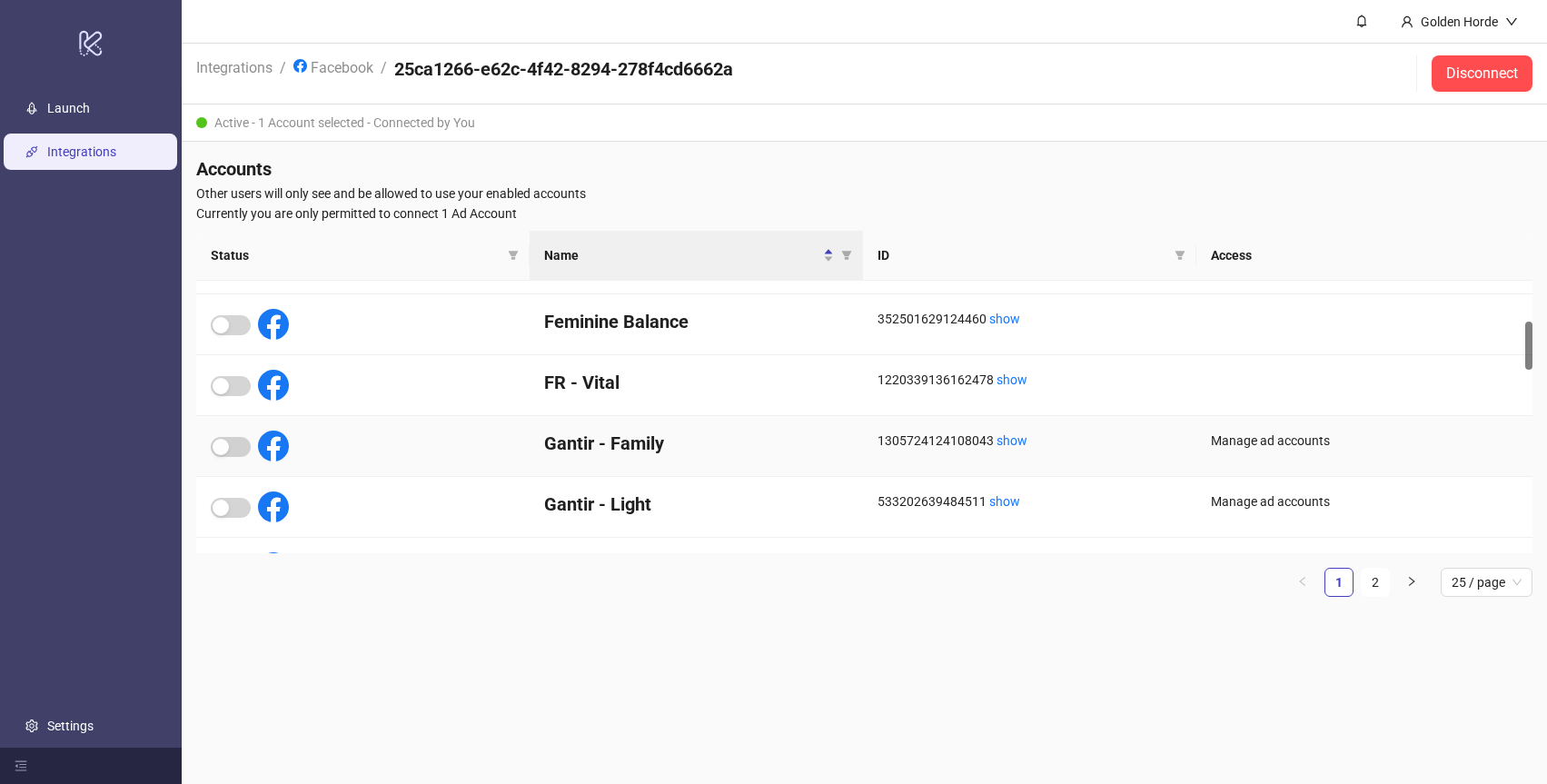
scroll to position [0, 0]
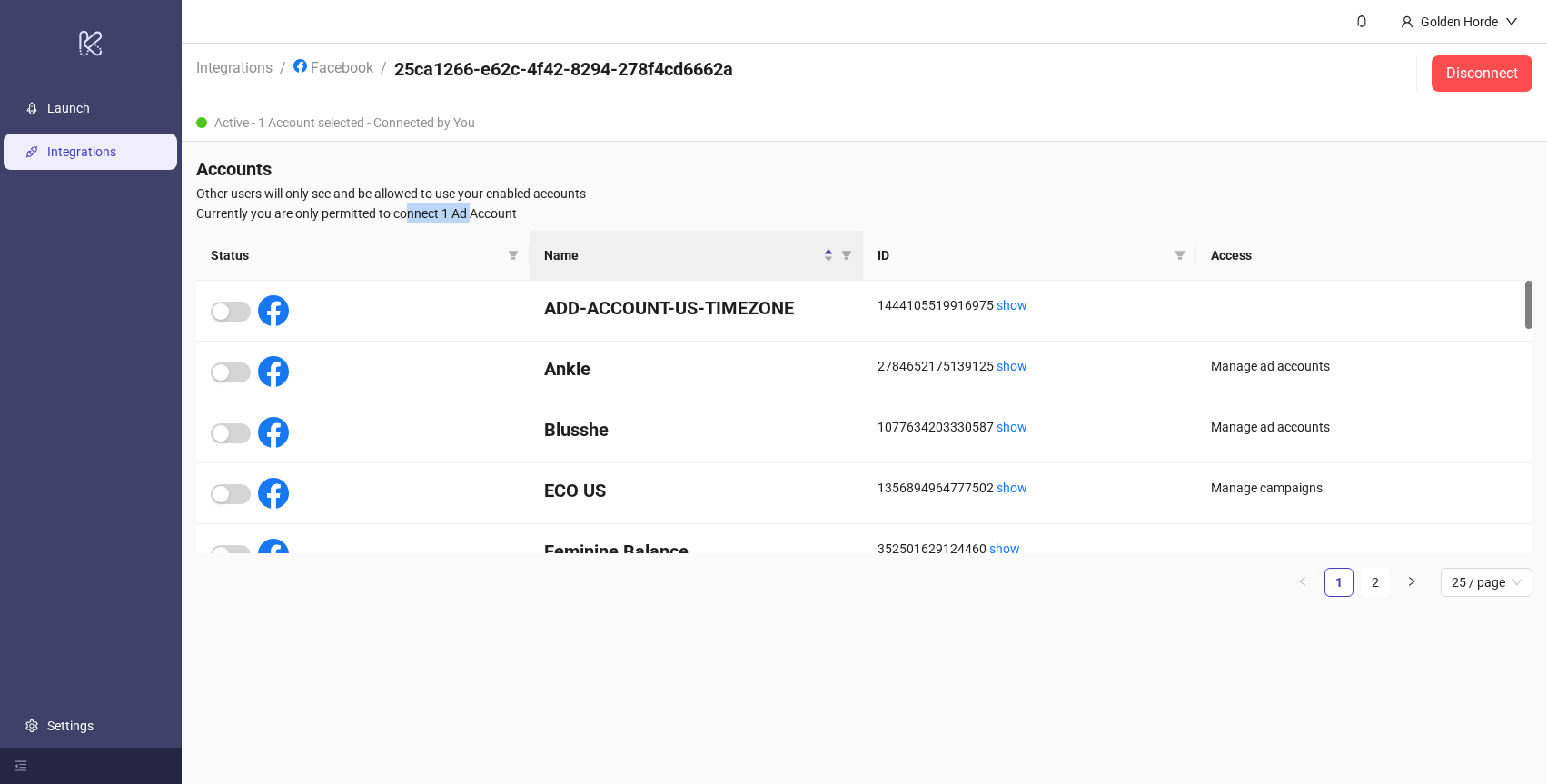
drag, startPoint x: 409, startPoint y: 219, endPoint x: 472, endPoint y: 213, distance: 63.3
click at [472, 213] on span "Currently you are only permitted to connect 1 Ad Account" at bounding box center [864, 213] width 1336 height 20
click at [827, 191] on span "Other users will only see and be allowed to use your enabled accounts" at bounding box center [864, 194] width 1336 height 20
click at [370, 119] on div "Active - 1 Account selected - Connected by You" at bounding box center [864, 123] width 1365 height 37
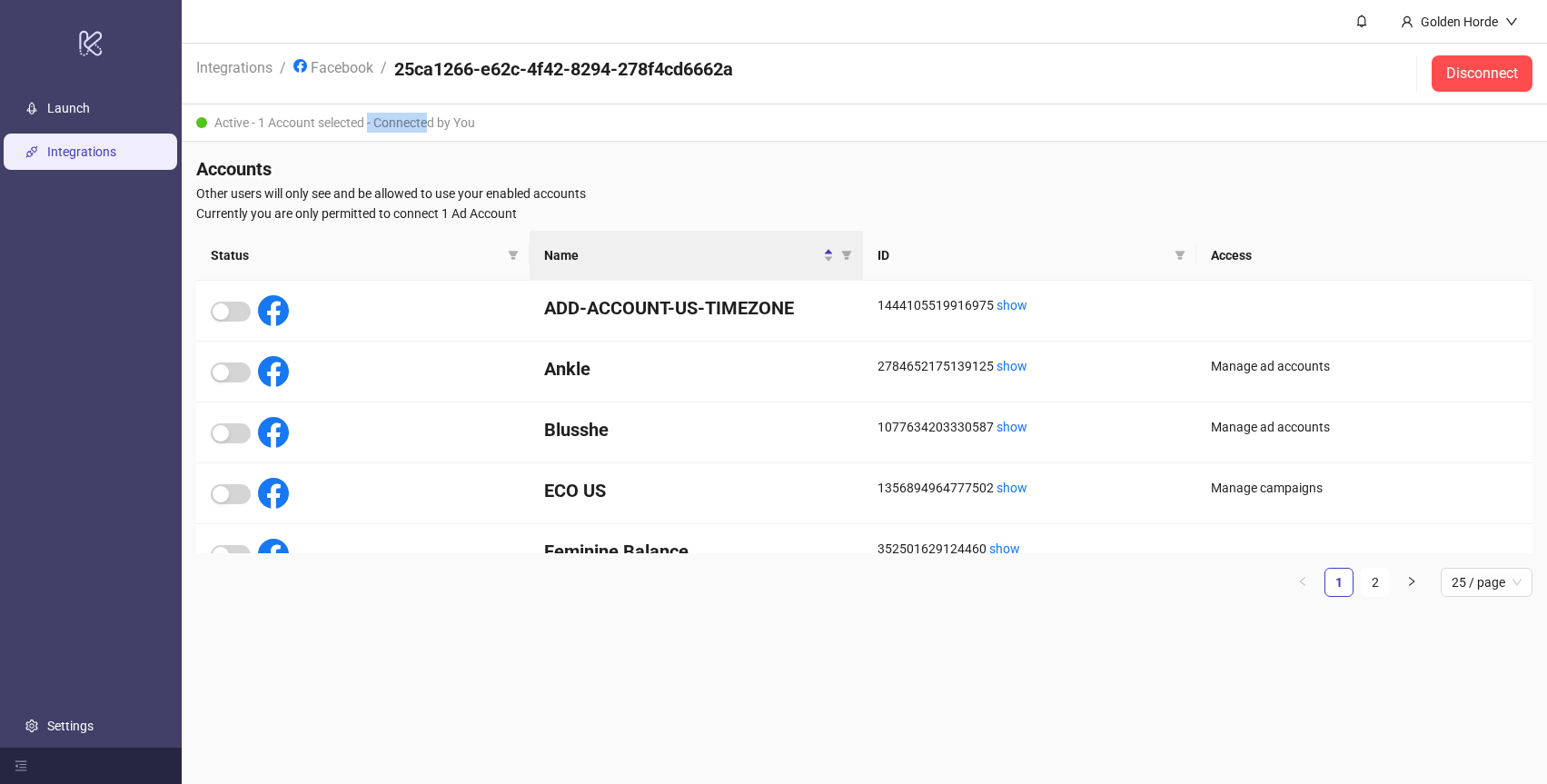
drag, startPoint x: 370, startPoint y: 119, endPoint x: 457, endPoint y: 114, distance: 87.1
click at [457, 114] on div "Active - 1 Account selected - Connected by You" at bounding box center [864, 123] width 1365 height 37
click at [1490, 4] on div "Golden Horde" at bounding box center [1459, 21] width 146 height 43
click at [1489, 7] on div "Golden Horde" at bounding box center [1459, 21] width 146 height 43
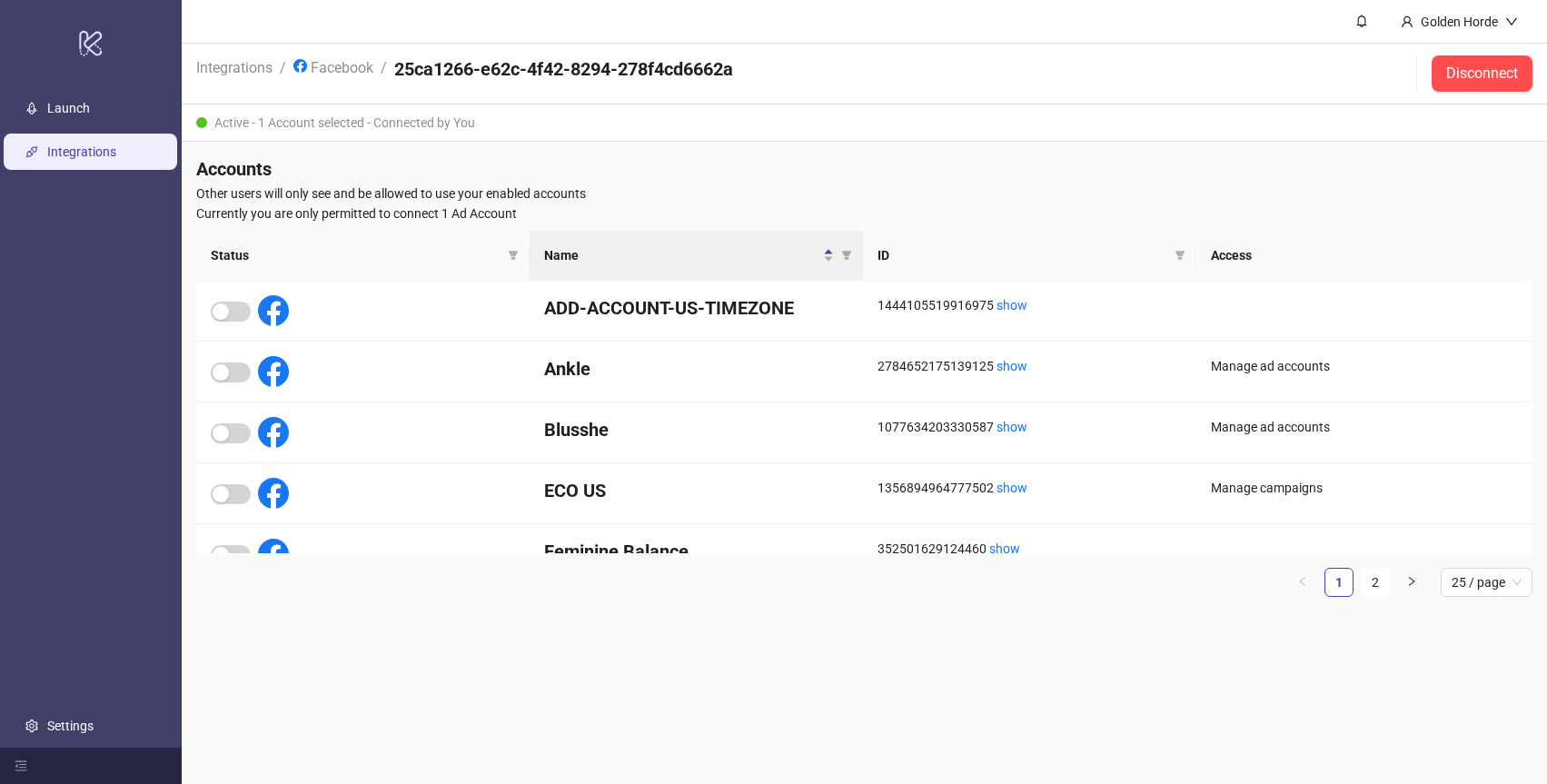
click at [401, 192] on span "Other users will only see and be allowed to use your enabled accounts" at bounding box center [864, 194] width 1336 height 20
drag, startPoint x: 401, startPoint y: 192, endPoint x: 333, endPoint y: 188, distance: 68.1
click at [333, 188] on span "Other users will only see and be allowed to use your enabled accounts" at bounding box center [864, 194] width 1336 height 20
drag, startPoint x: 333, startPoint y: 188, endPoint x: 274, endPoint y: 185, distance: 59.1
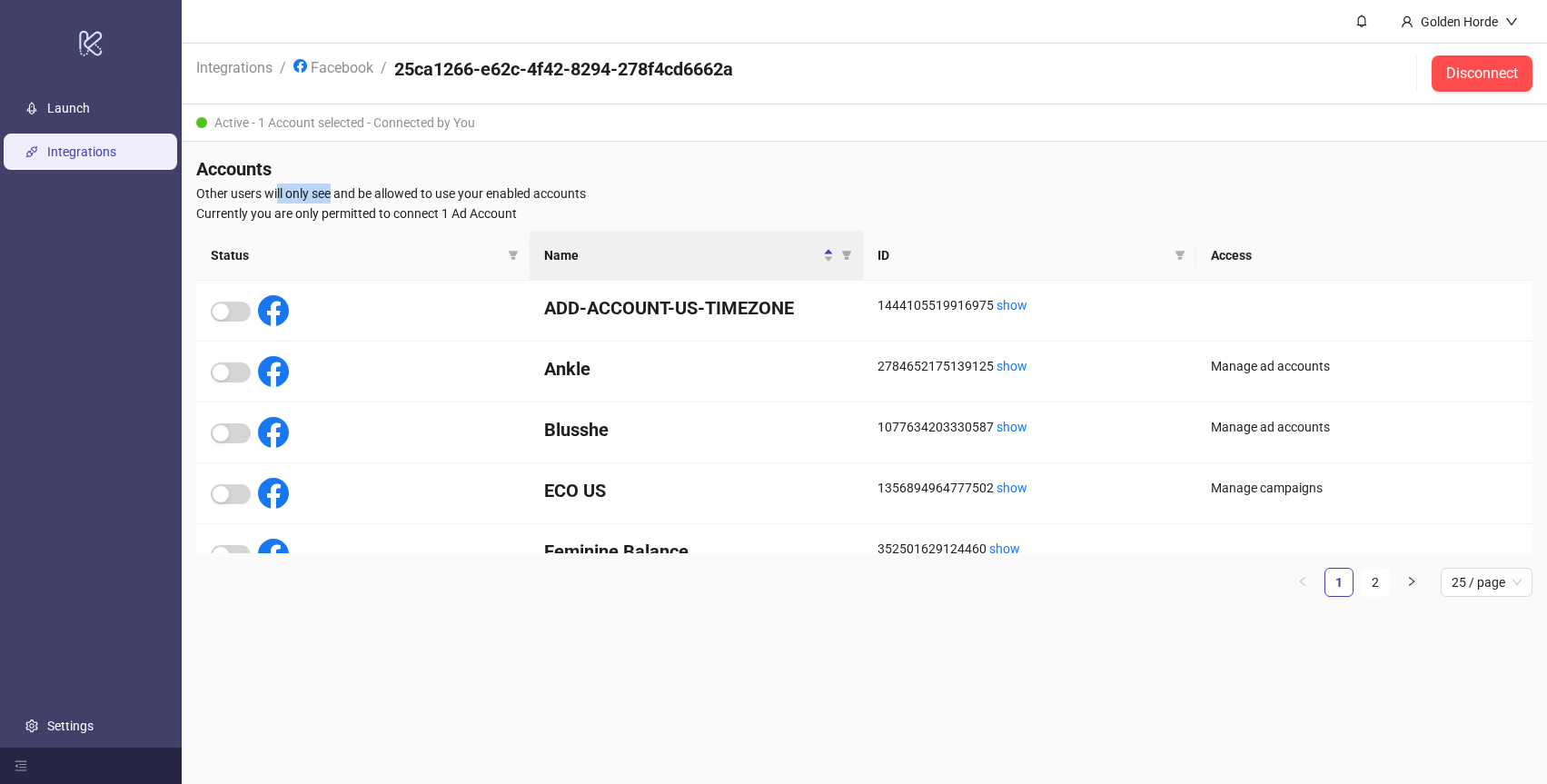
click at [275, 185] on span "Other users will only see and be allowed to use your enabled accounts" at bounding box center [864, 194] width 1336 height 20
click at [274, 185] on span "Other users will only see and be allowed to use your enabled accounts" at bounding box center [864, 194] width 1336 height 20
drag, startPoint x: 274, startPoint y: 185, endPoint x: 351, endPoint y: 194, distance: 77.5
click at [351, 194] on span "Other users will only see and be allowed to use your enabled accounts" at bounding box center [864, 194] width 1336 height 20
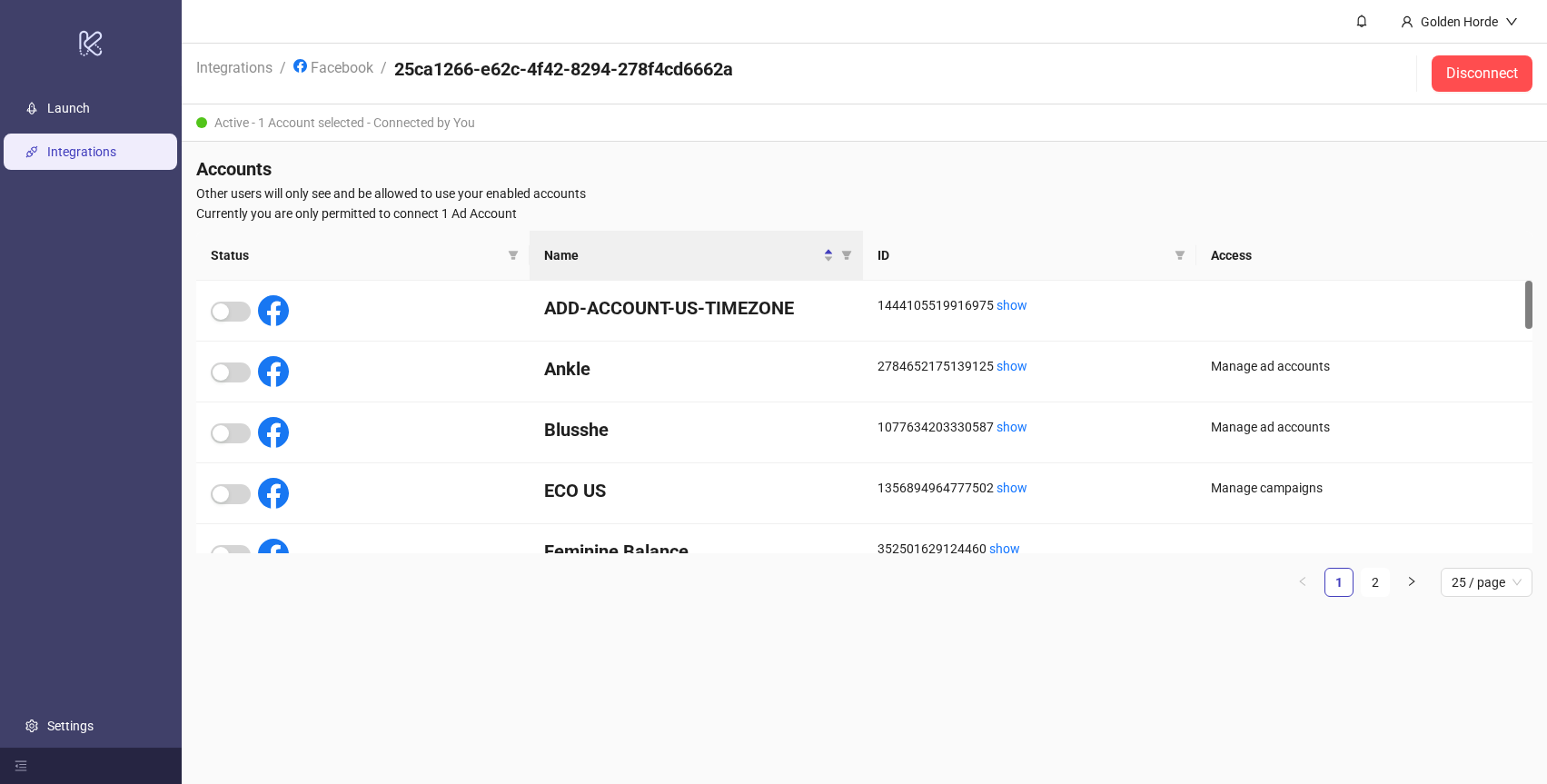
click at [659, 656] on main "Golden Horde Integrations / Facebook / 25ca1266-e62c-4f42-8294-278f4cd6662a Dis…" at bounding box center [864, 392] width 1365 height 784
click at [489, 658] on main "Golden Horde Integrations / Facebook / 25ca1266-e62c-4f42-8294-278f4cd6662a Dis…" at bounding box center [864, 392] width 1365 height 784
click at [1454, 82] on button "Disconnect" at bounding box center [1481, 73] width 101 height 36
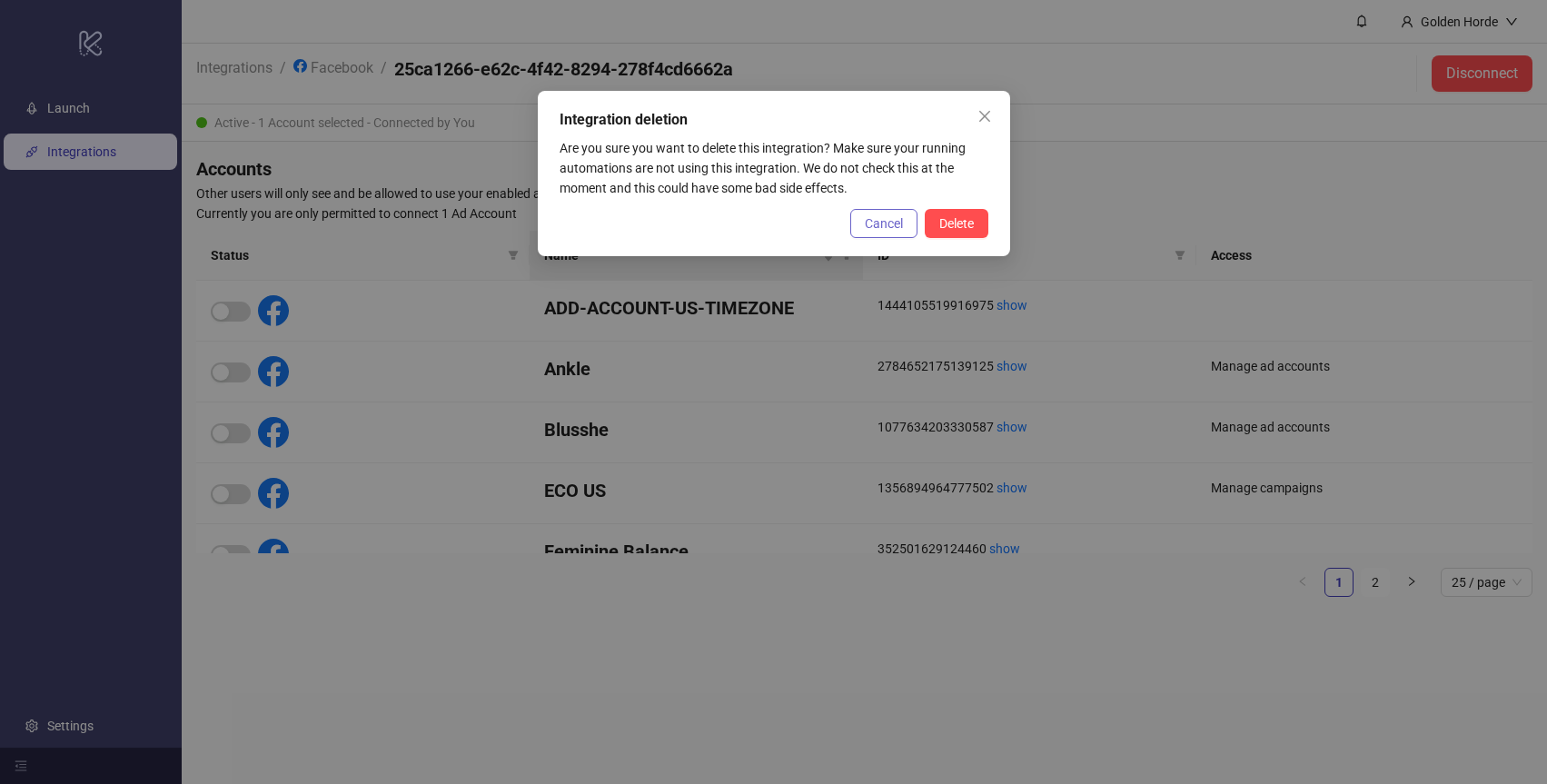
click at [885, 214] on button "Cancel" at bounding box center [883, 222] width 68 height 29
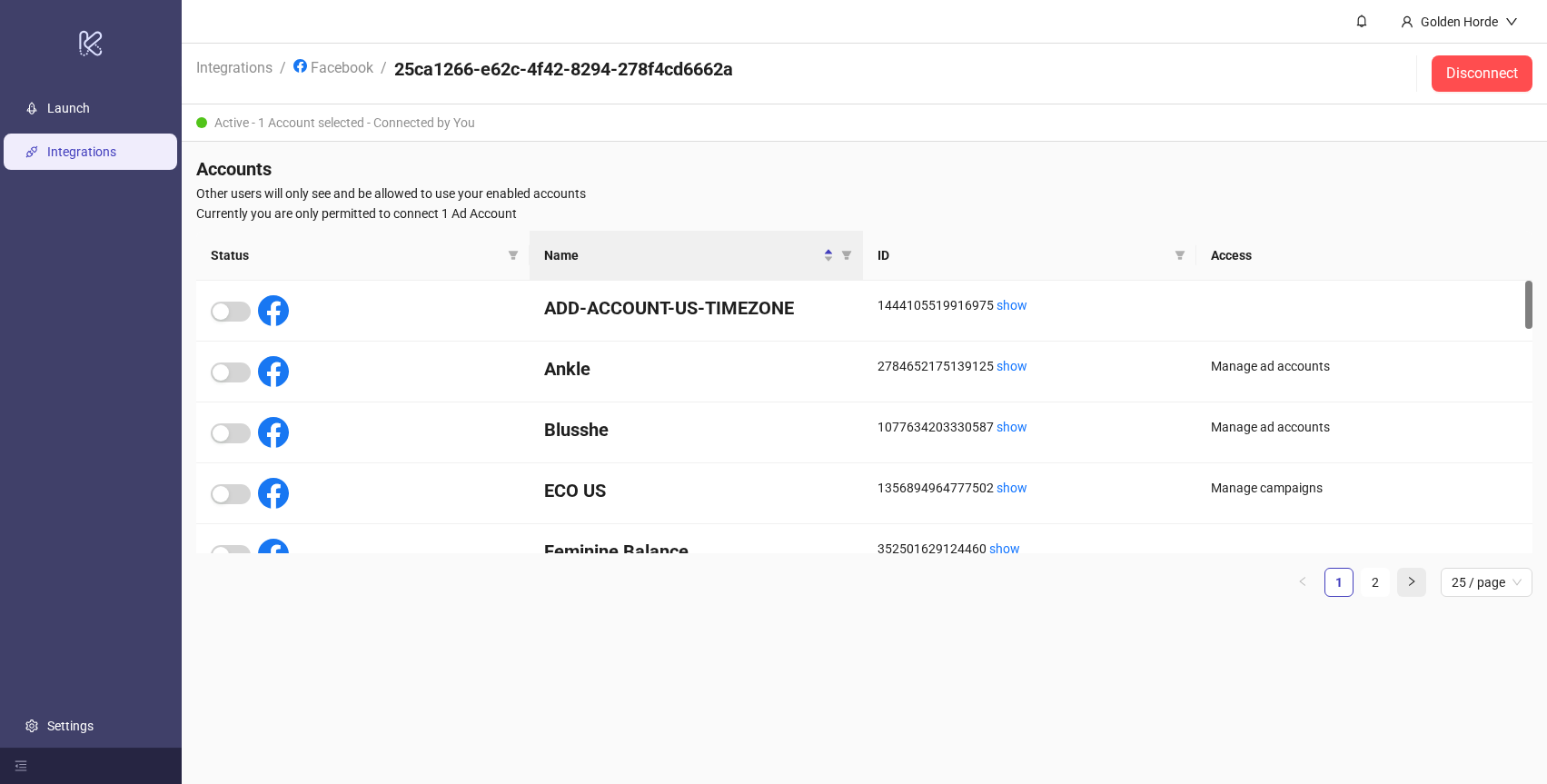
click at [1411, 579] on icon "right" at bounding box center [1412, 581] width 11 height 11
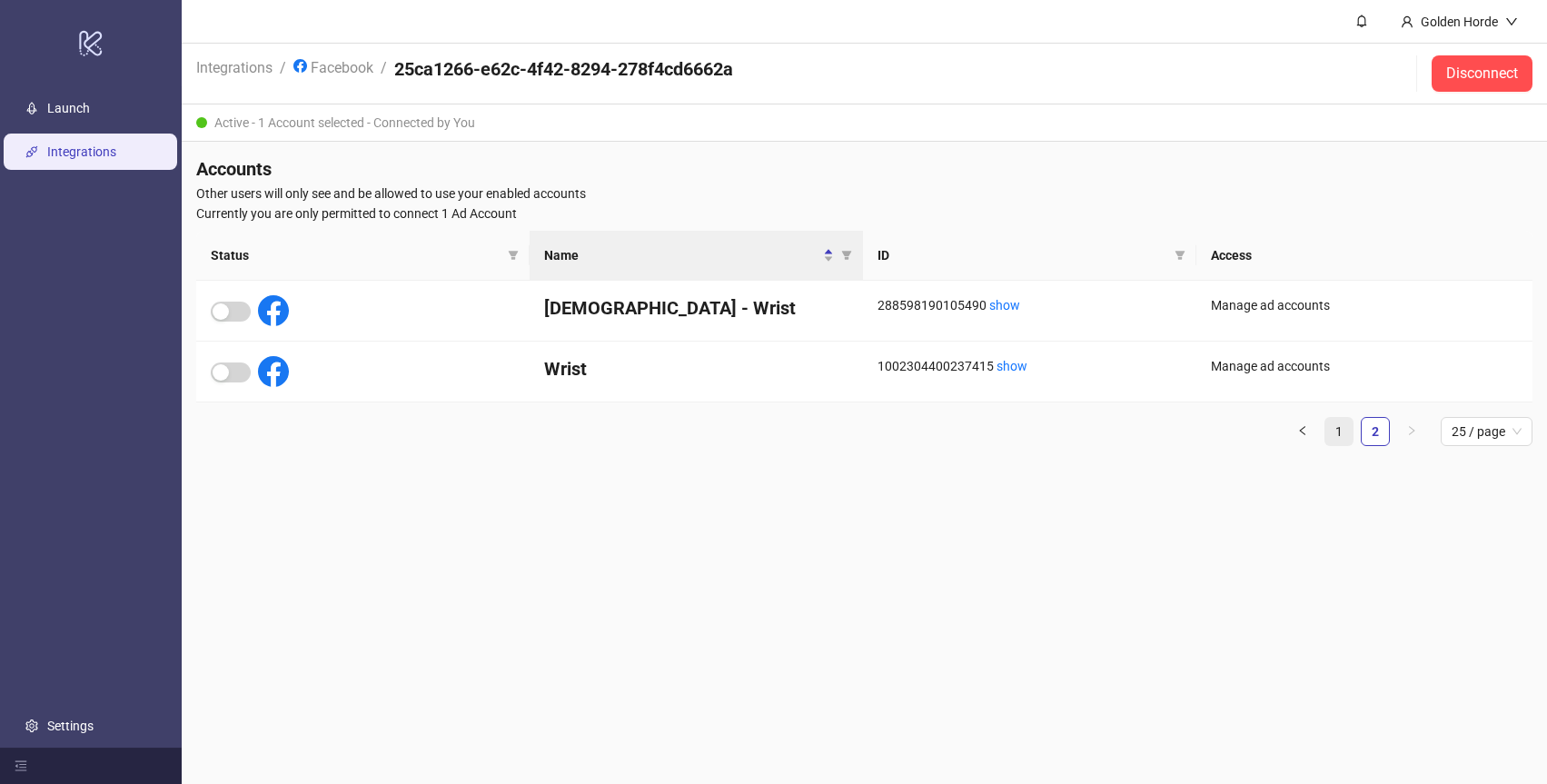
click at [1343, 435] on link "1" at bounding box center [1338, 431] width 27 height 27
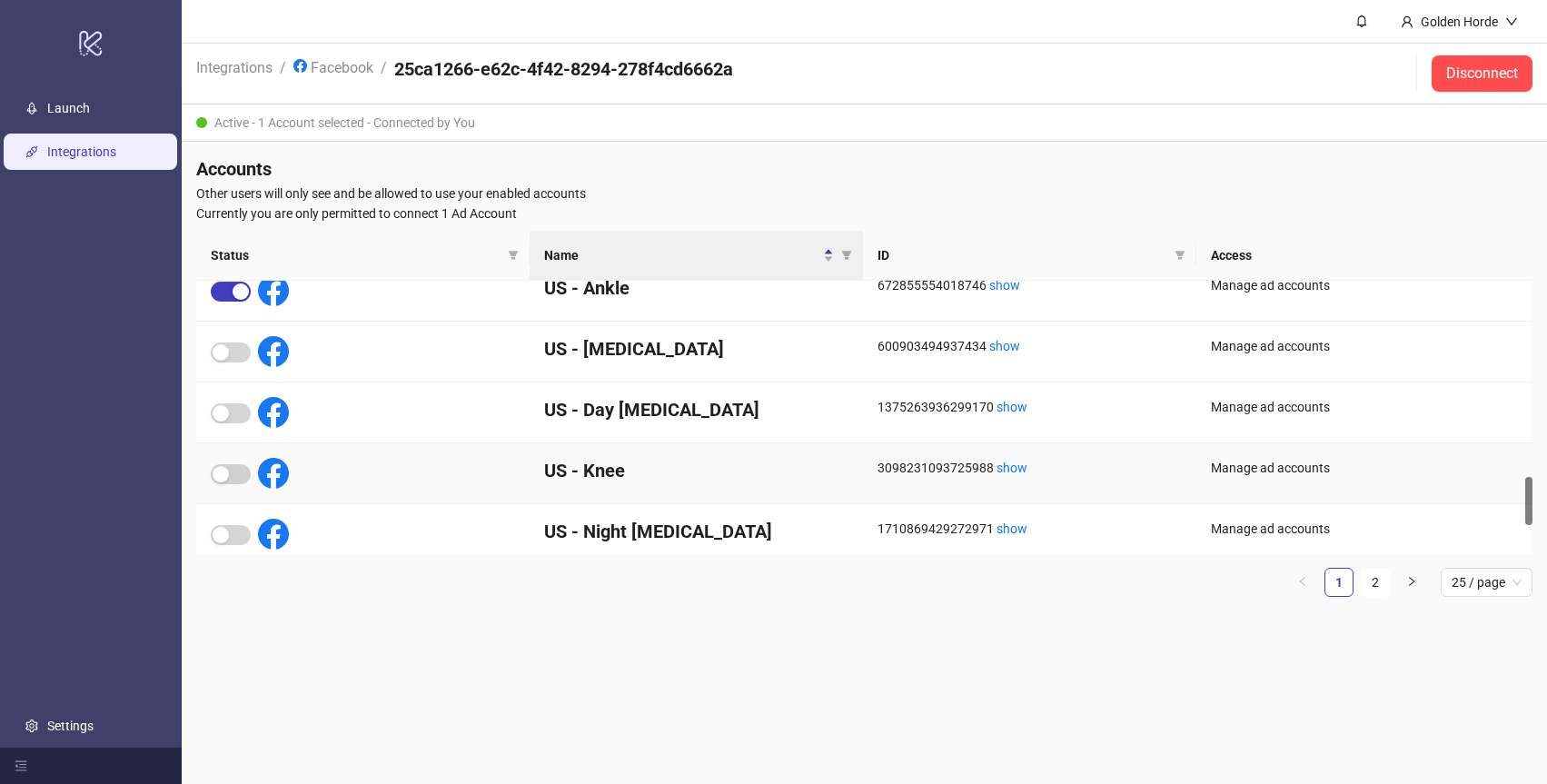
scroll to position [1090, 0]
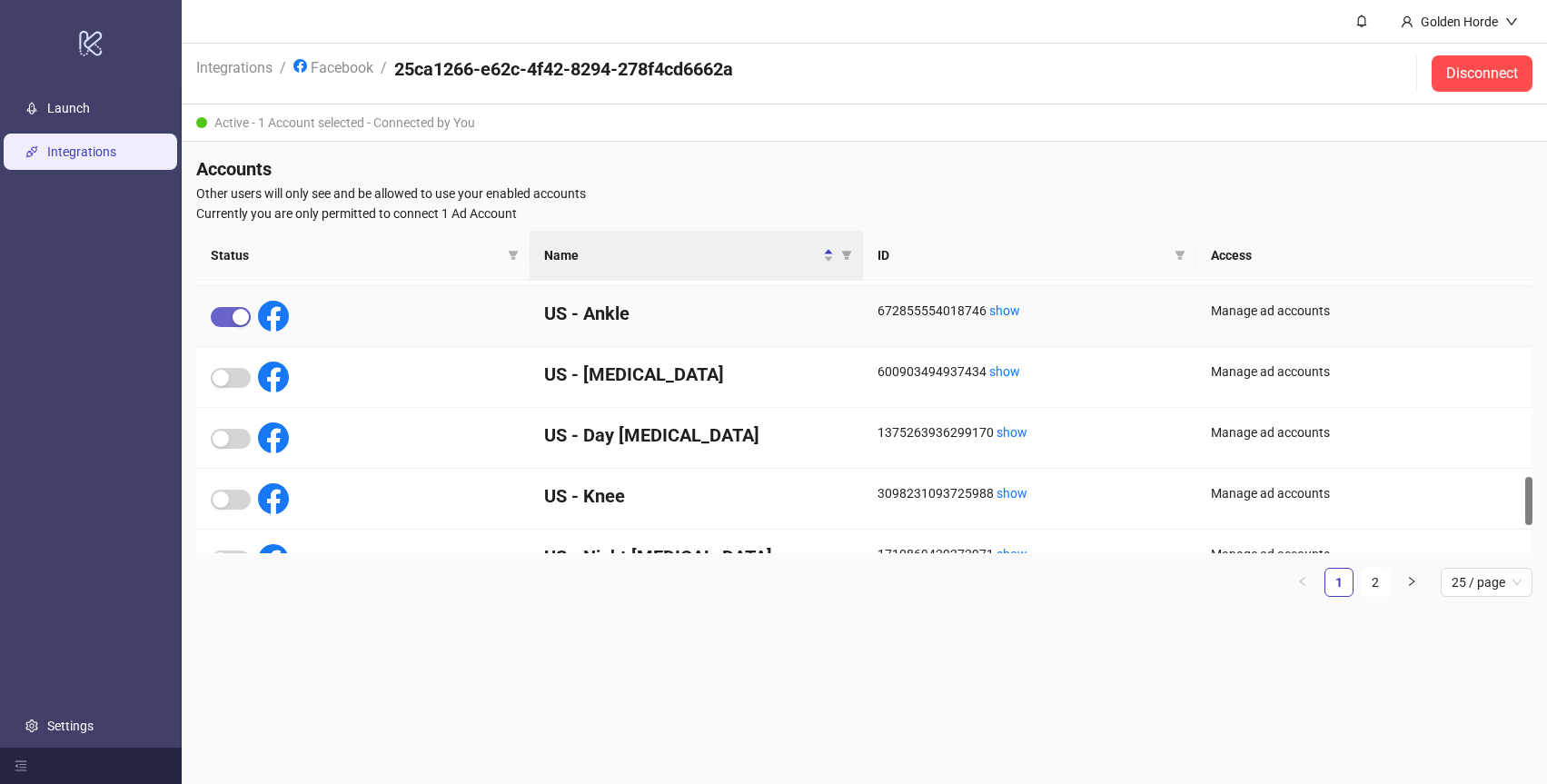
click at [238, 314] on div "button" at bounding box center [241, 317] width 17 height 17
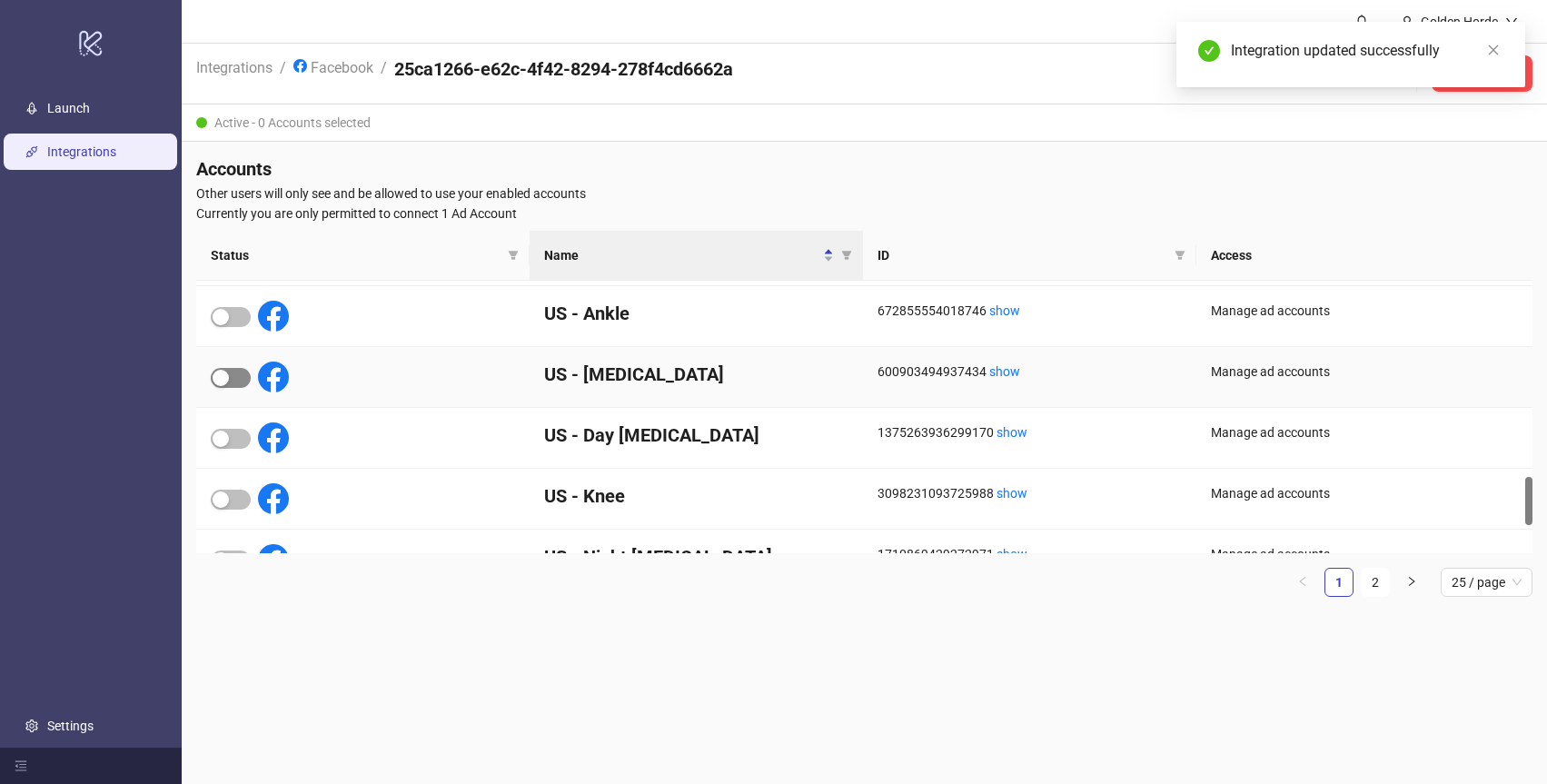
click at [225, 370] on div "button" at bounding box center [221, 378] width 17 height 17
click at [330, 650] on main "Golden Horde Integrations / Facebook / 25ca1266-e62c-4f42-8294-278f4cd6662a Dis…" at bounding box center [864, 392] width 1365 height 784
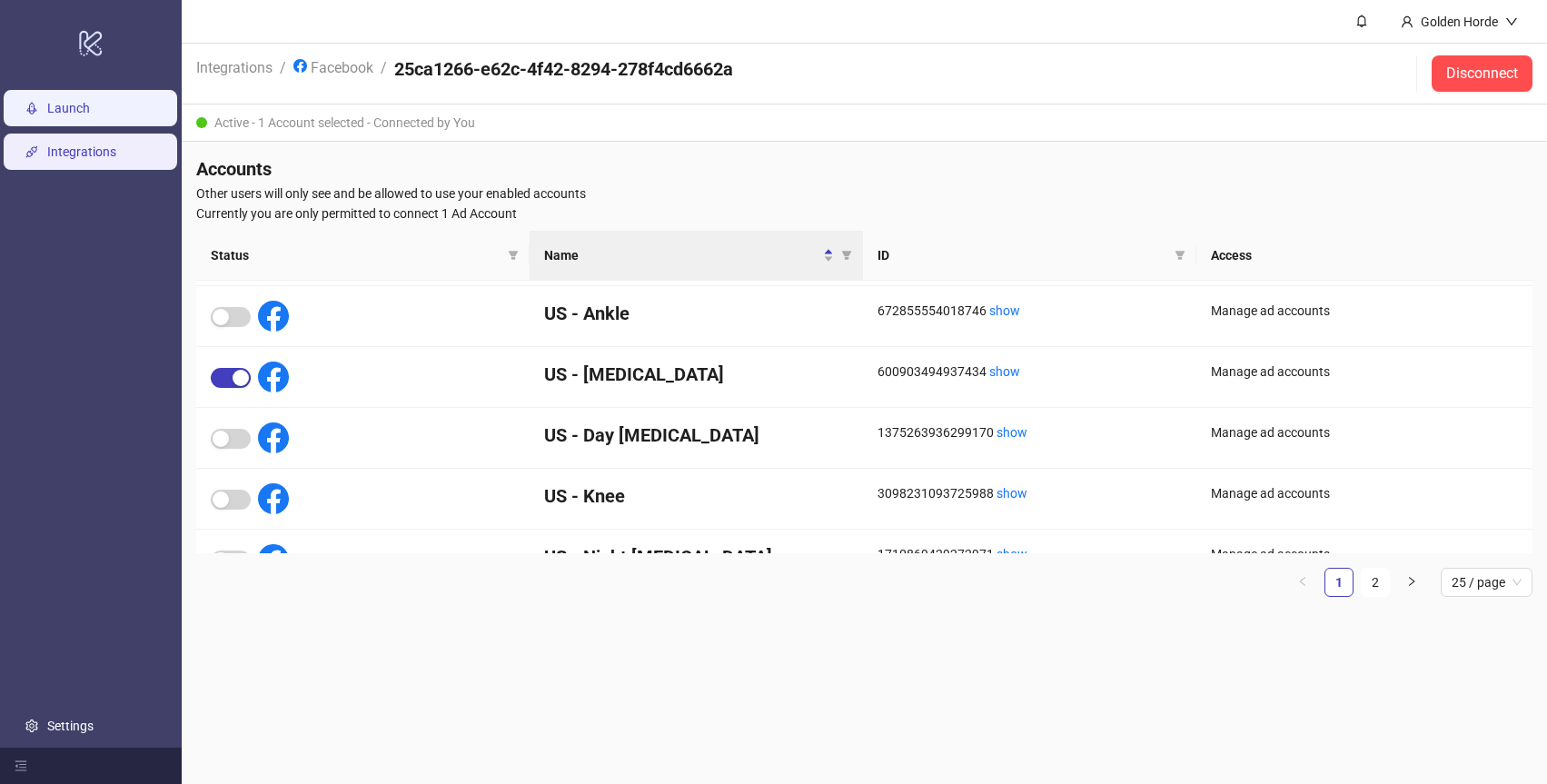
click at [90, 106] on link "Launch" at bounding box center [69, 108] width 43 height 15
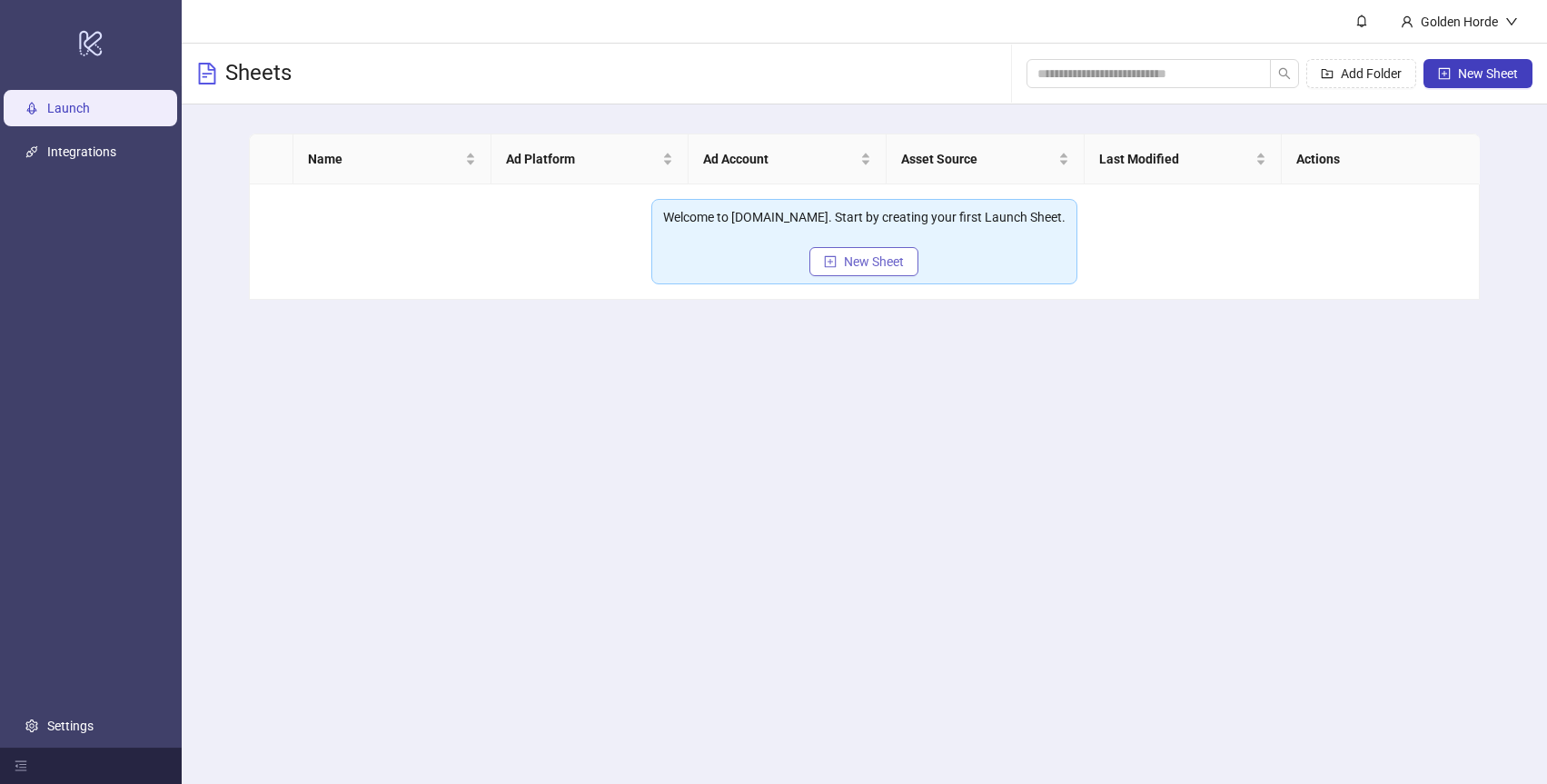
click at [884, 259] on span "New Sheet" at bounding box center [873, 261] width 60 height 15
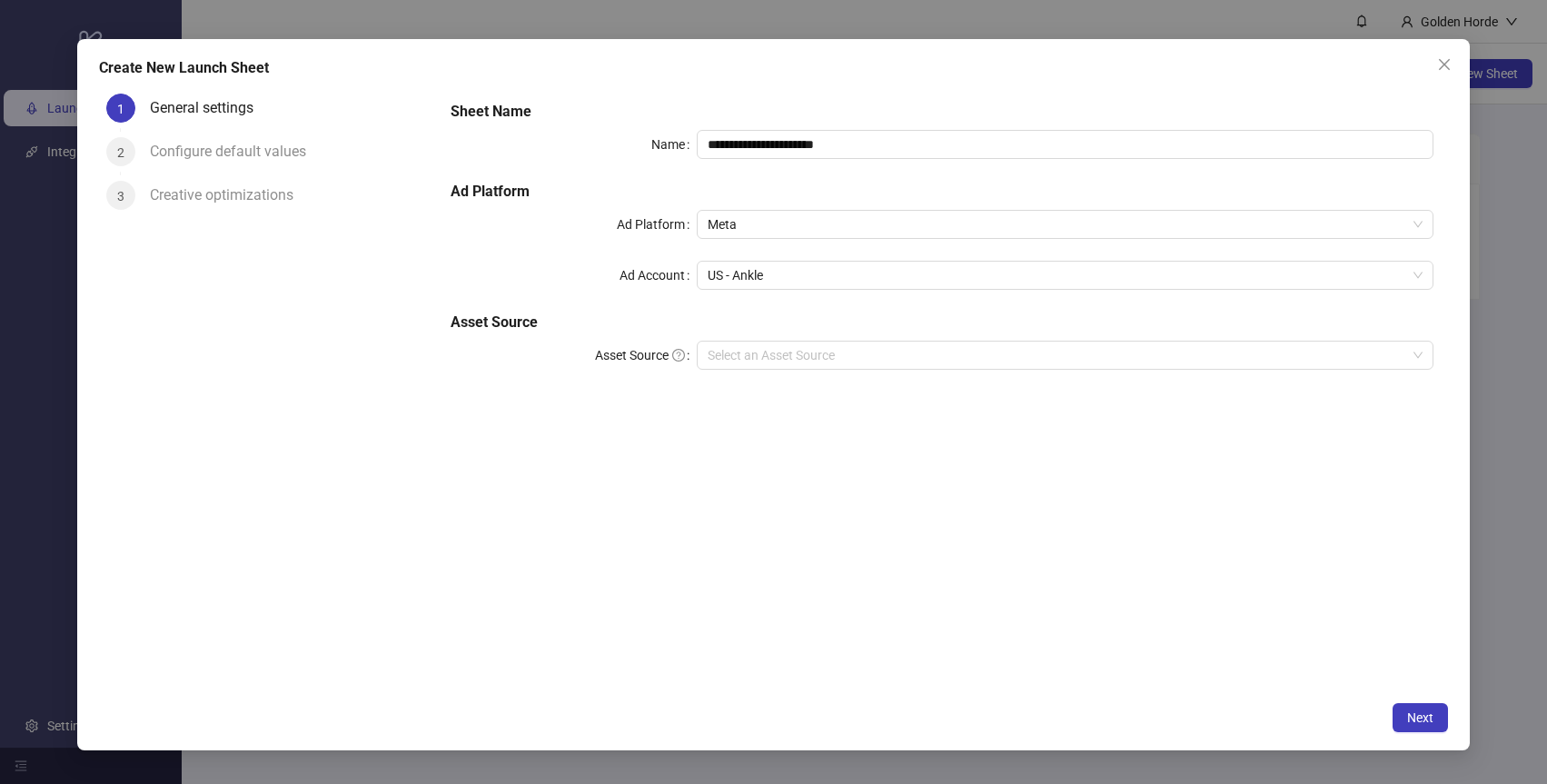
click at [1441, 81] on div "**********" at bounding box center [773, 394] width 1392 height 711
click at [1442, 70] on icon "close" at bounding box center [1444, 65] width 15 height 15
